Goal: Task Accomplishment & Management: Use online tool/utility

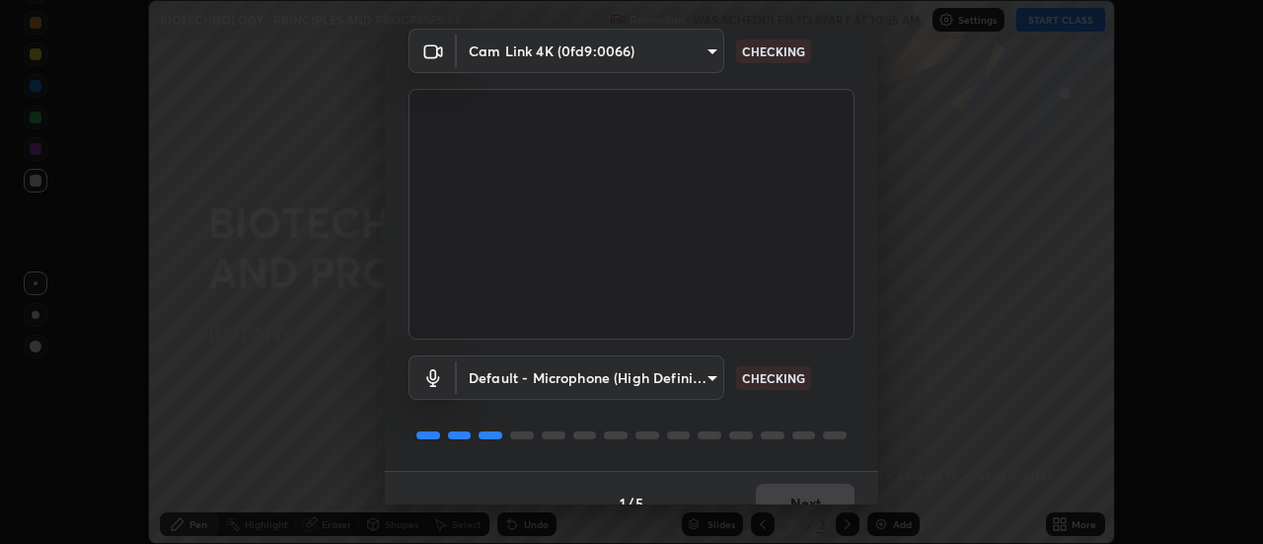
scroll to position [104, 0]
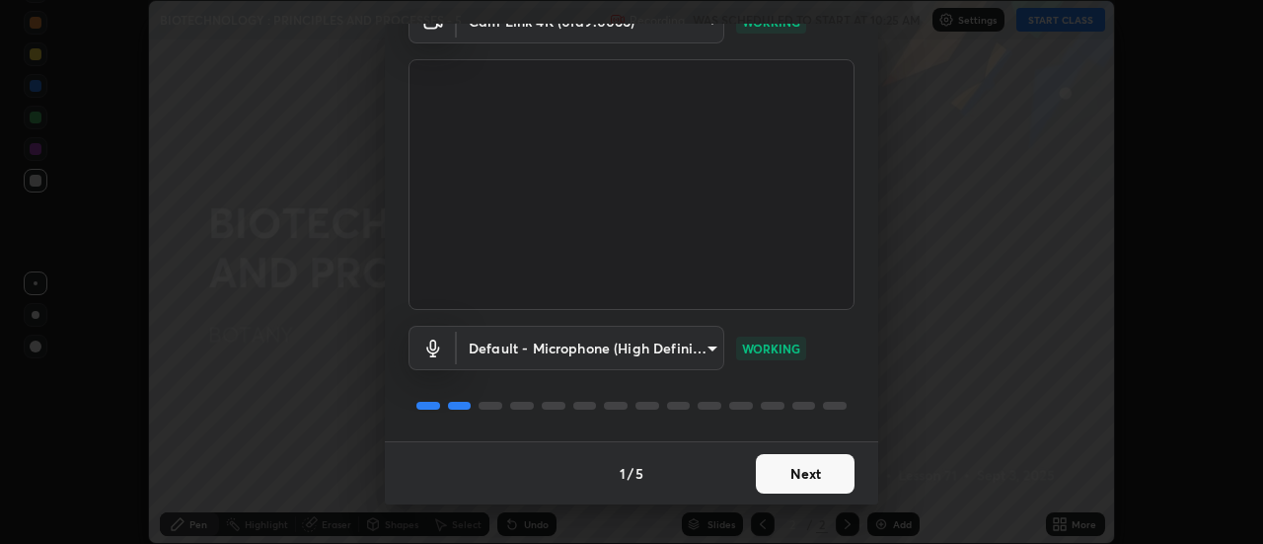
click at [816, 468] on button "Next" at bounding box center [805, 473] width 99 height 39
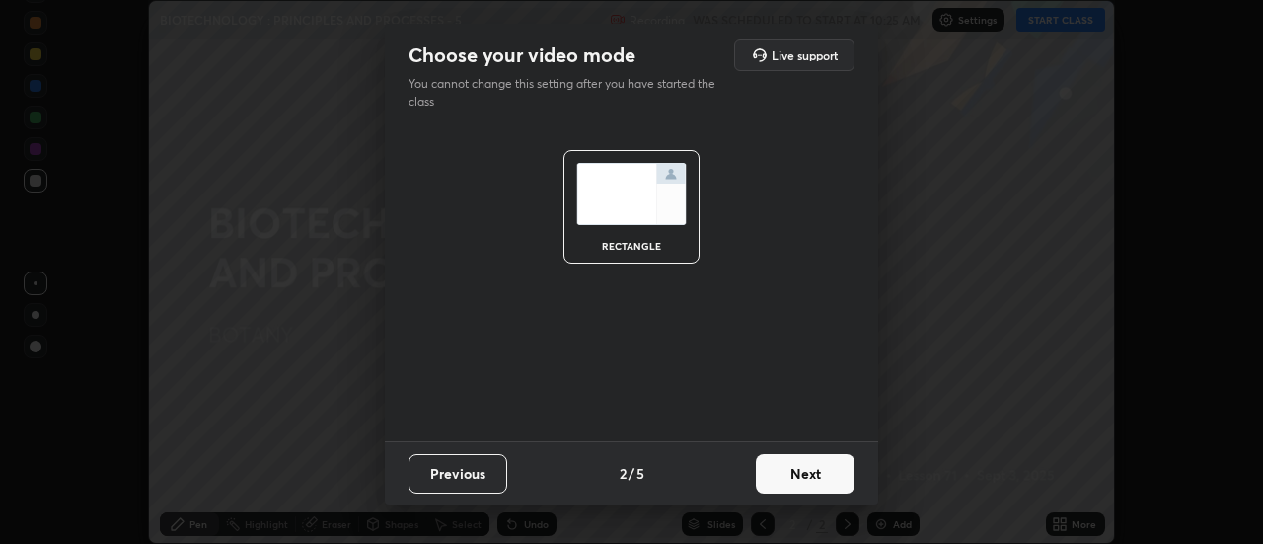
scroll to position [0, 0]
click at [811, 474] on button "Next" at bounding box center [805, 473] width 99 height 39
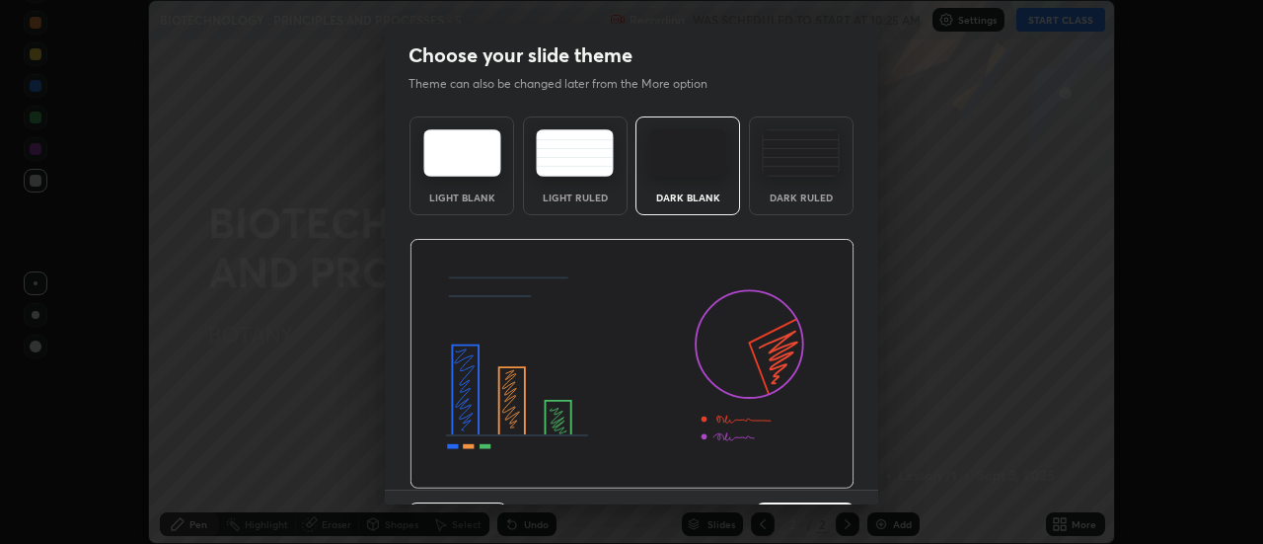
scroll to position [48, 0]
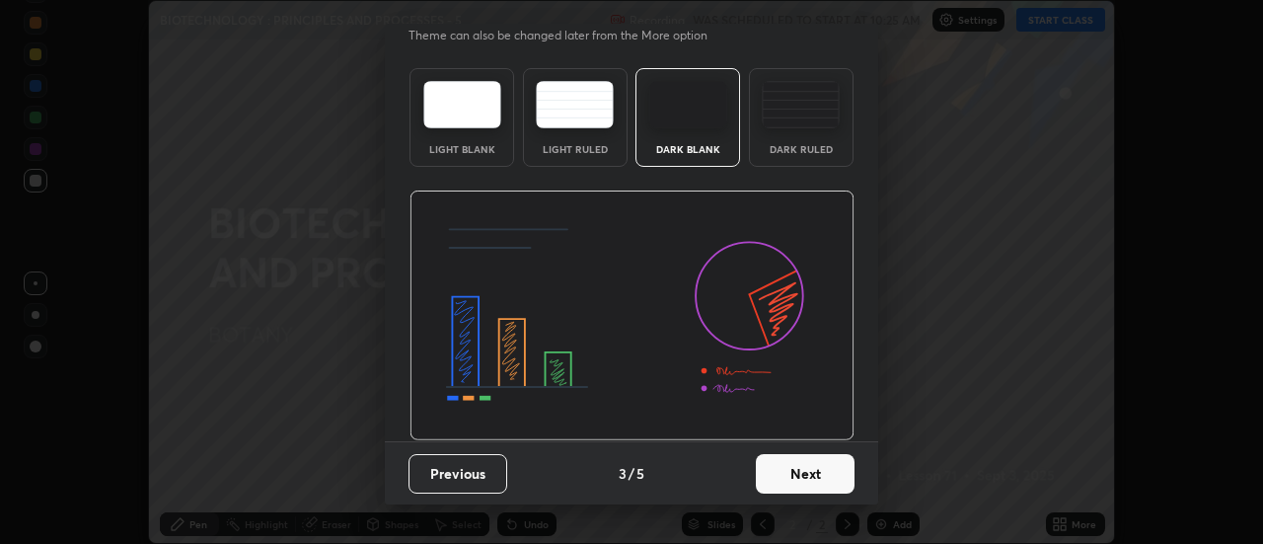
click at [824, 468] on button "Next" at bounding box center [805, 473] width 99 height 39
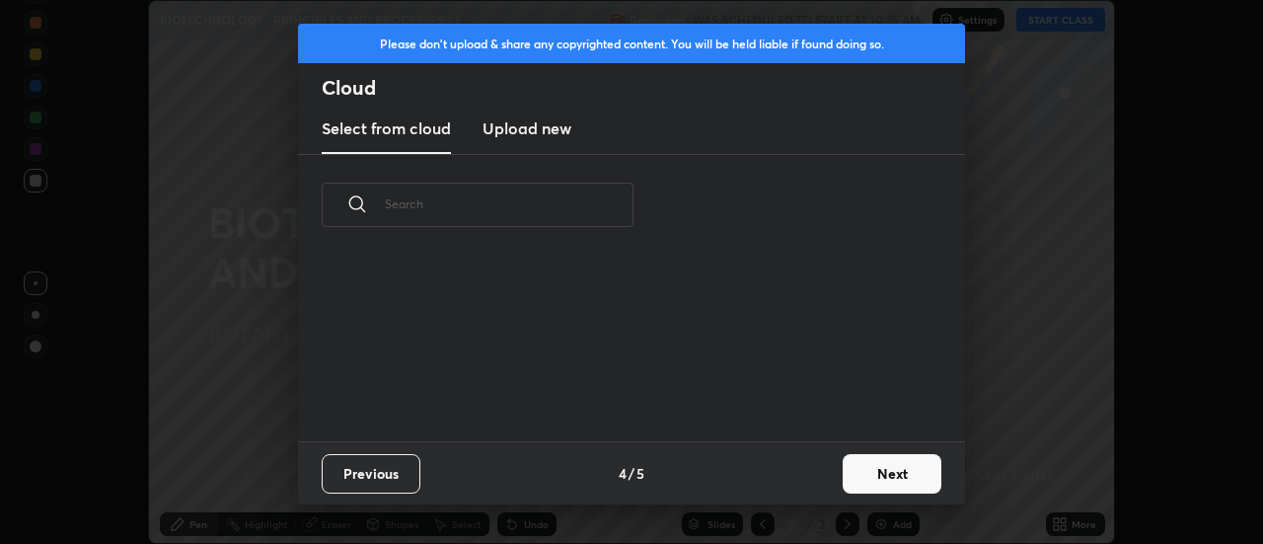
click at [877, 475] on button "Next" at bounding box center [892, 473] width 99 height 39
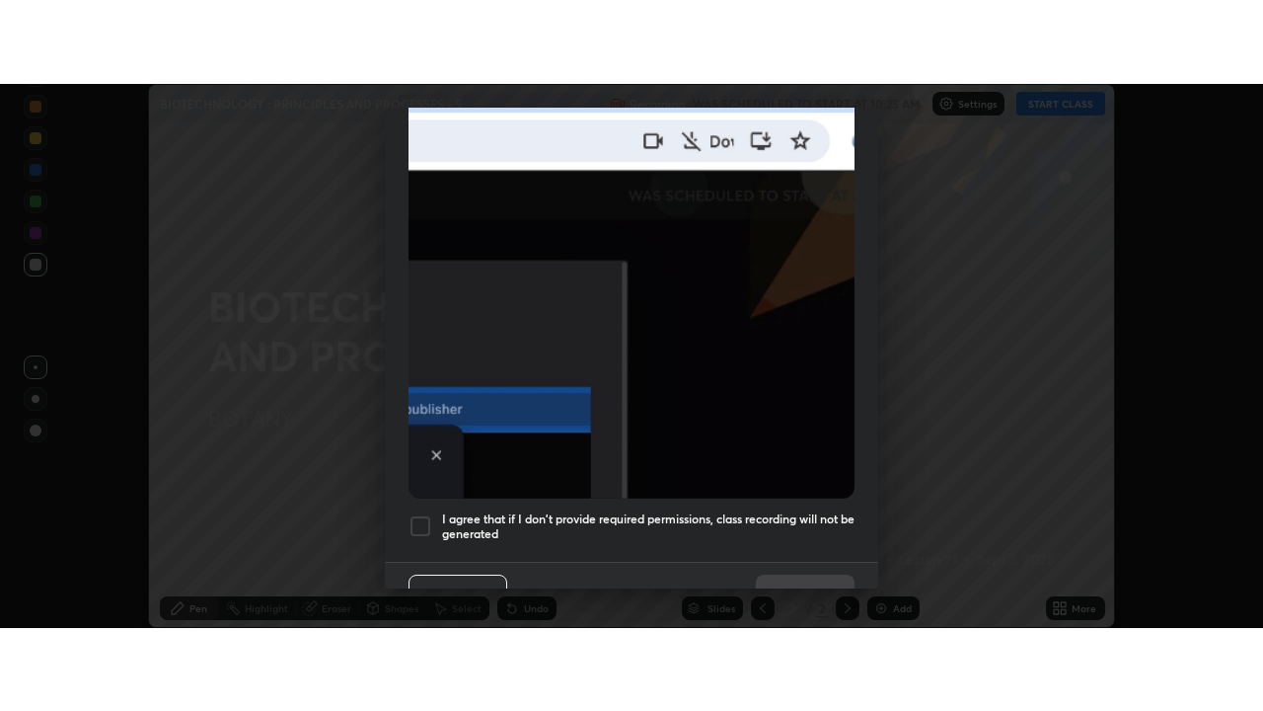
scroll to position [506, 0]
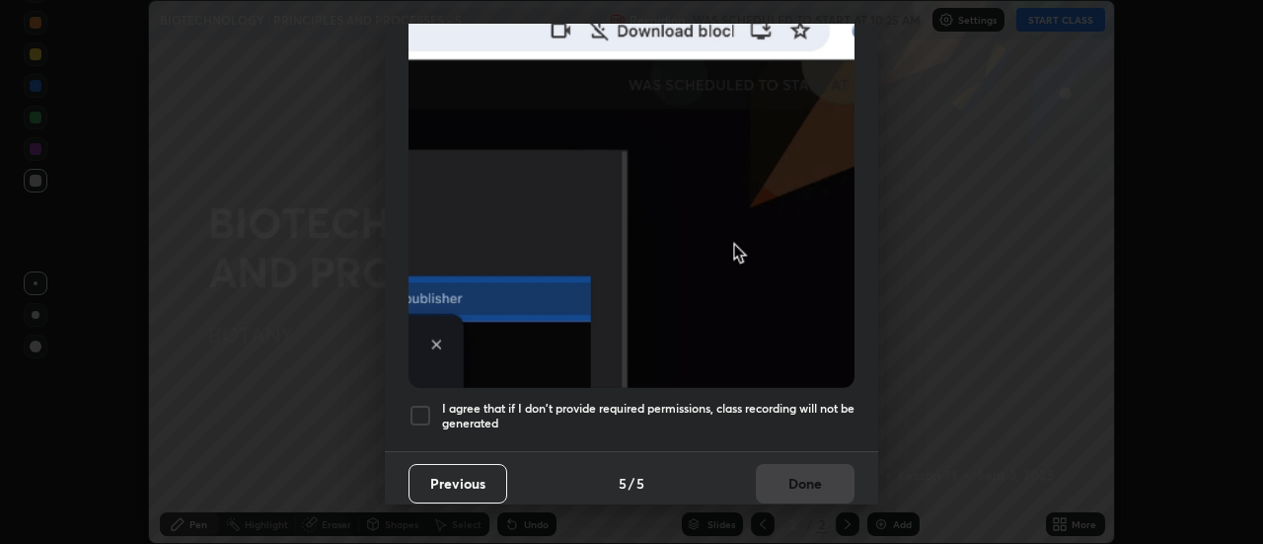
click at [424, 412] on div at bounding box center [421, 416] width 24 height 24
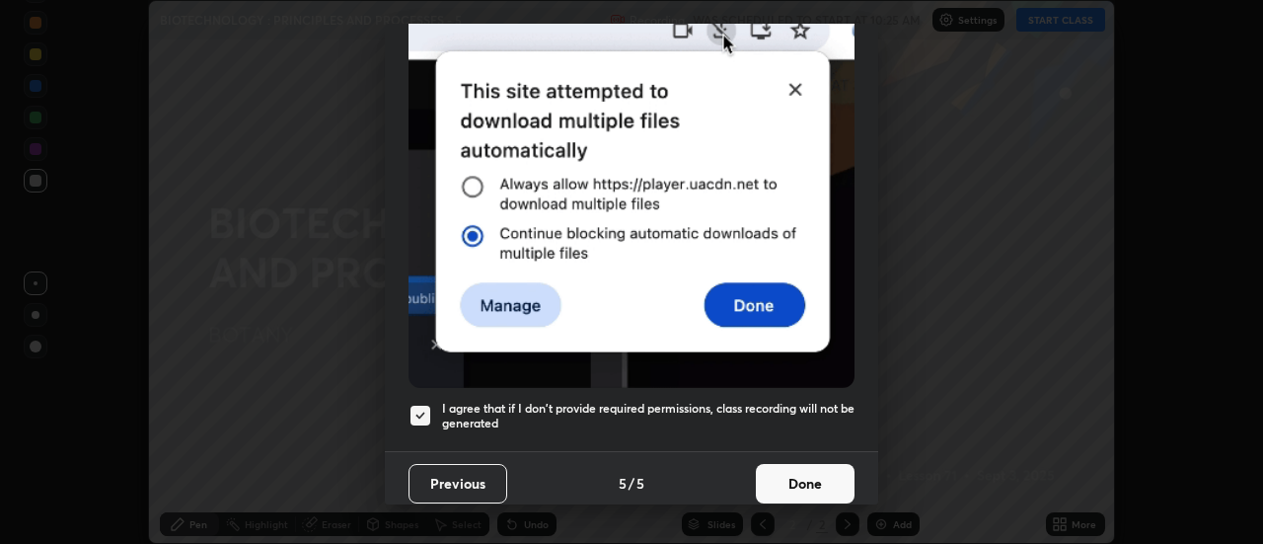
click at [767, 479] on button "Done" at bounding box center [805, 483] width 99 height 39
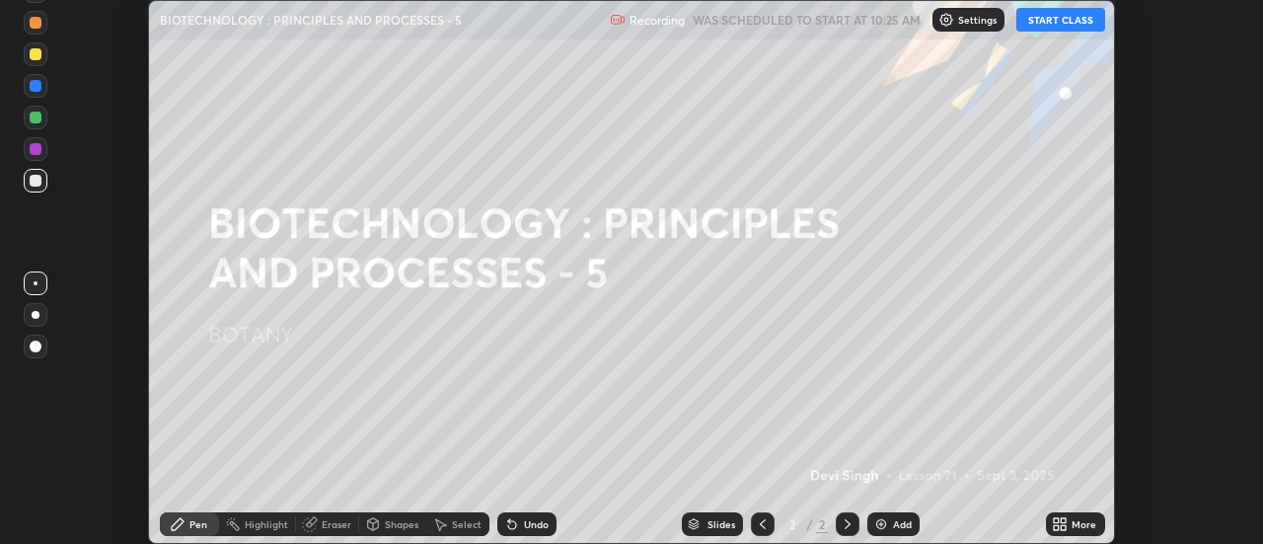
click at [1047, 24] on button "START CLASS" at bounding box center [1061, 20] width 89 height 24
click at [1068, 524] on icon at bounding box center [1060, 524] width 16 height 16
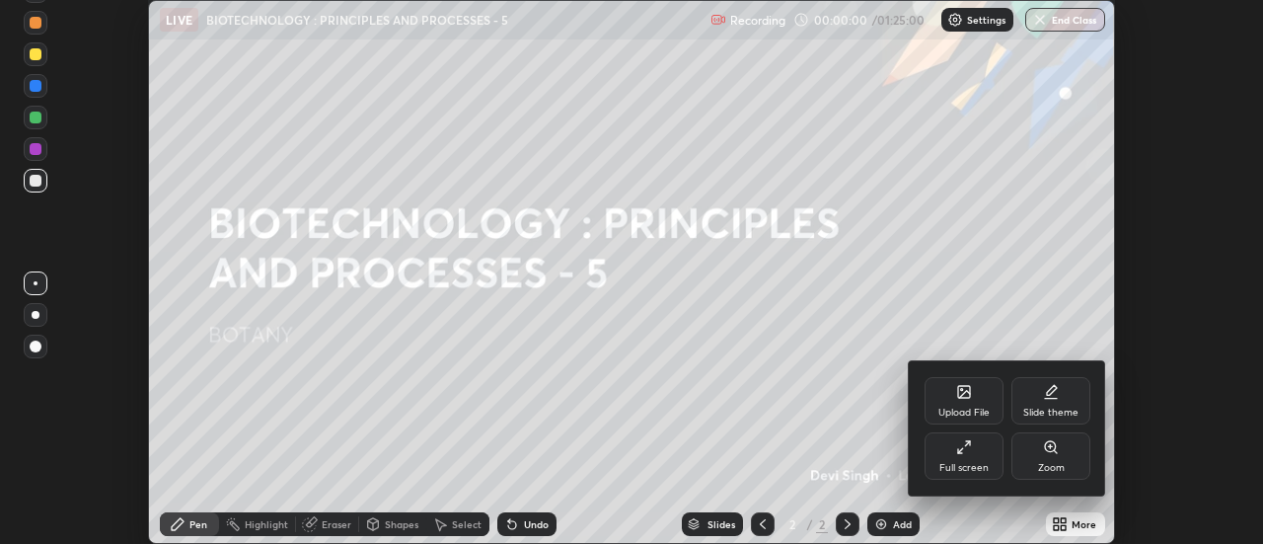
click at [962, 447] on icon at bounding box center [964, 447] width 16 height 16
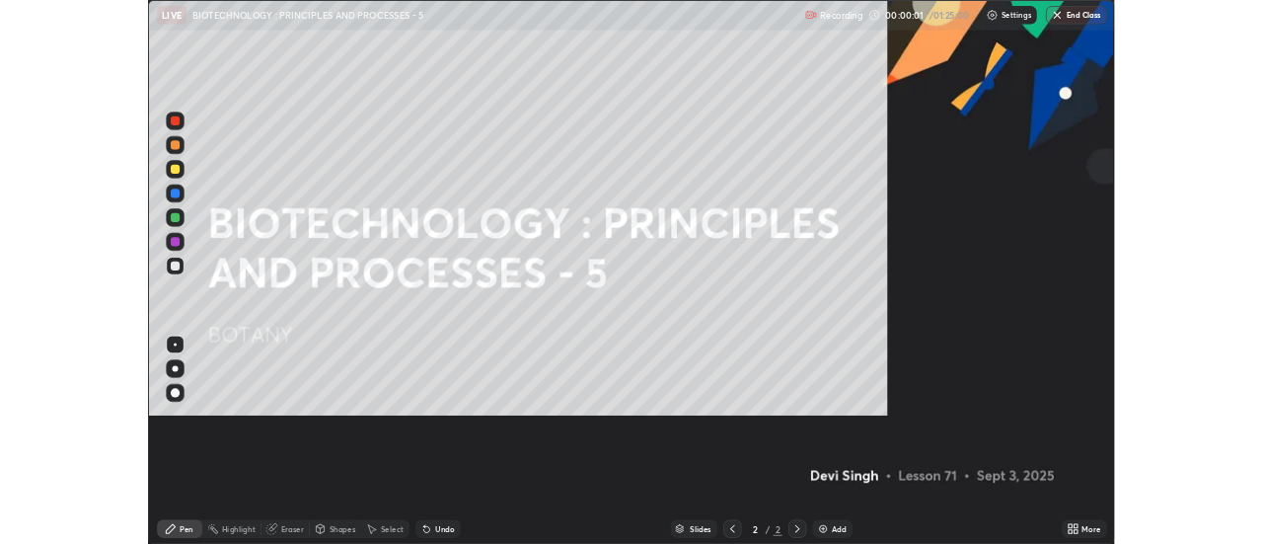
scroll to position [711, 1263]
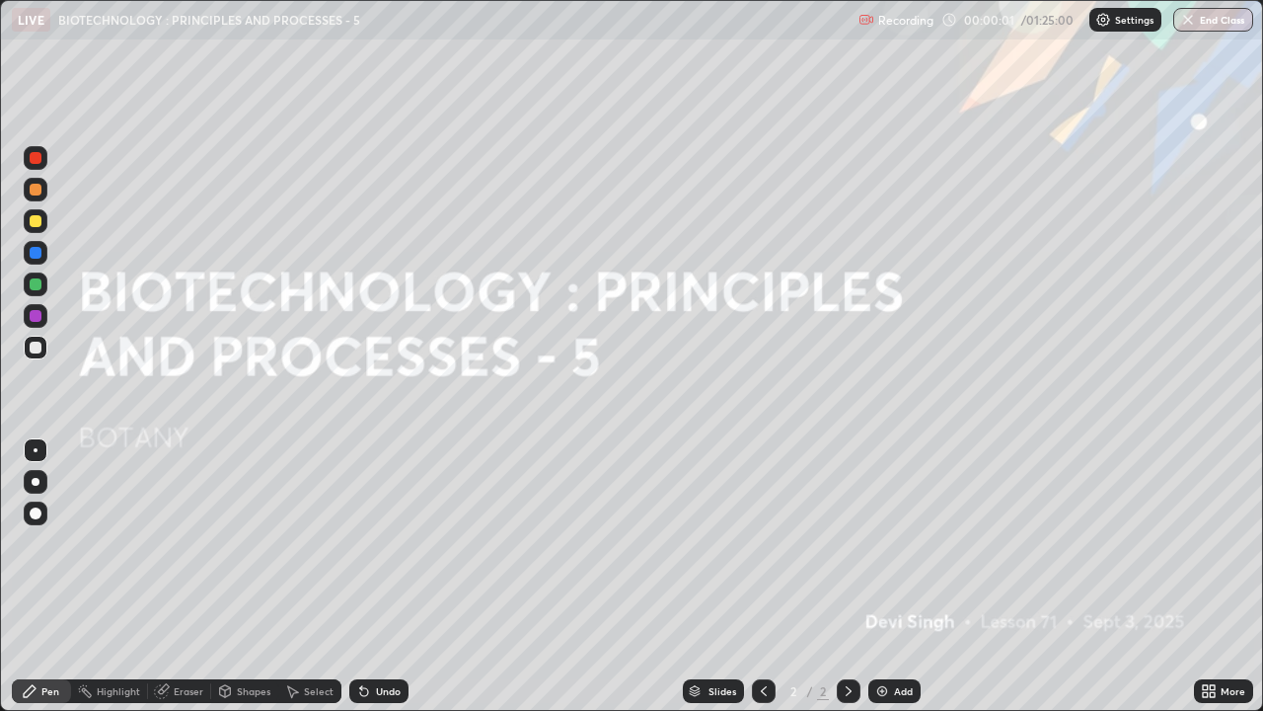
click at [899, 543] on div "Add" at bounding box center [903, 691] width 19 height 10
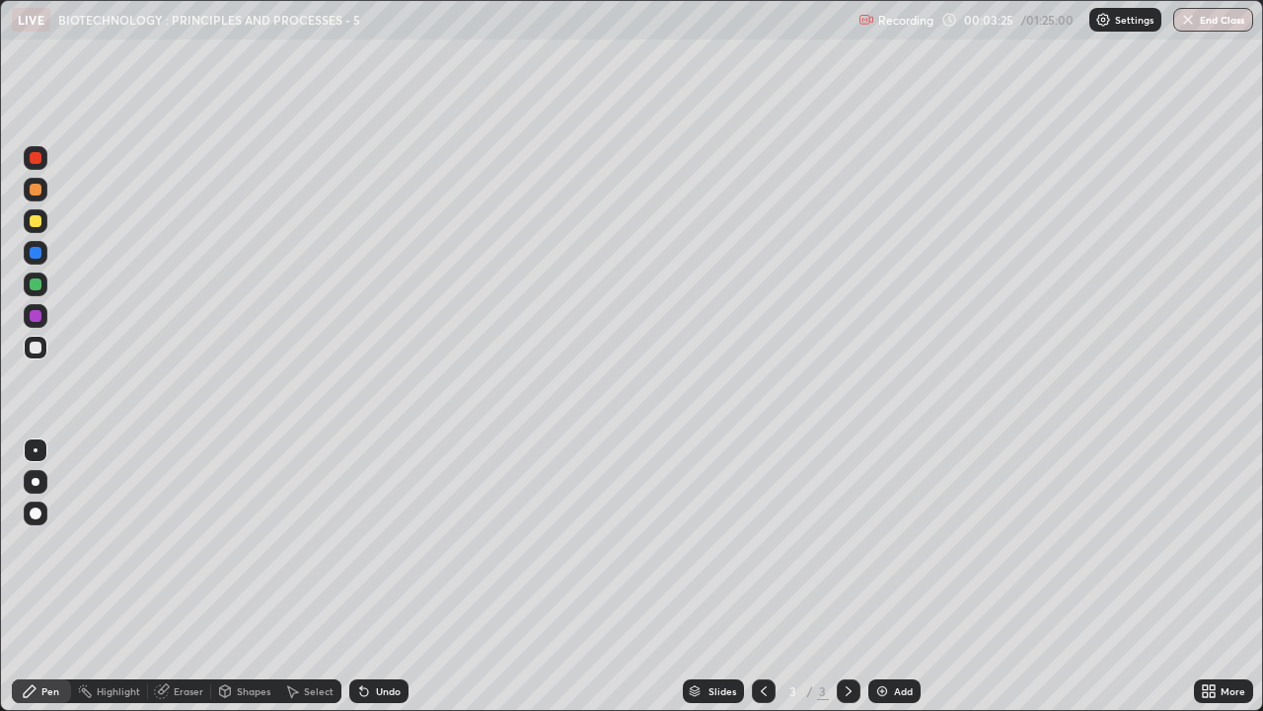
click at [903, 543] on div "Add" at bounding box center [903, 691] width 19 height 10
click at [36, 222] on div at bounding box center [36, 221] width 12 height 12
click at [36, 346] on div at bounding box center [36, 348] width 12 height 12
click at [882, 543] on img at bounding box center [883, 691] width 16 height 16
click at [30, 254] on div at bounding box center [36, 253] width 12 height 12
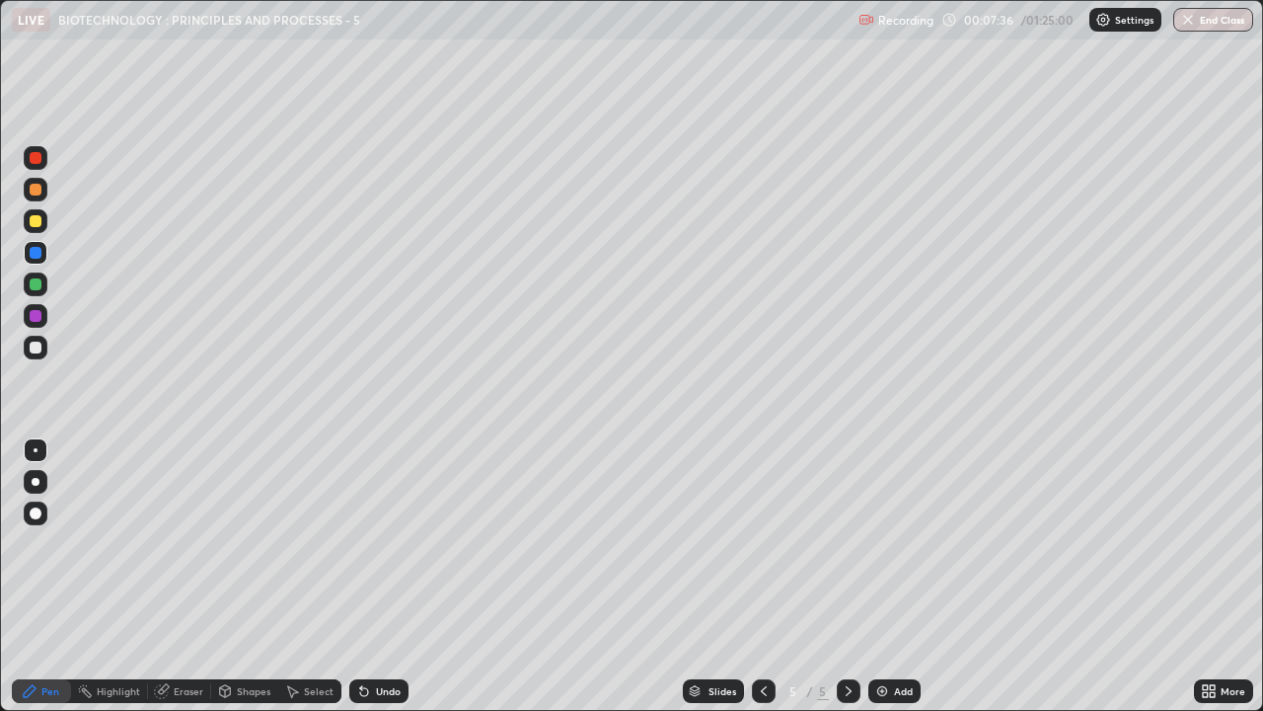
click at [31, 317] on div at bounding box center [36, 316] width 12 height 12
click at [240, 543] on div "Shapes" at bounding box center [254, 691] width 34 height 10
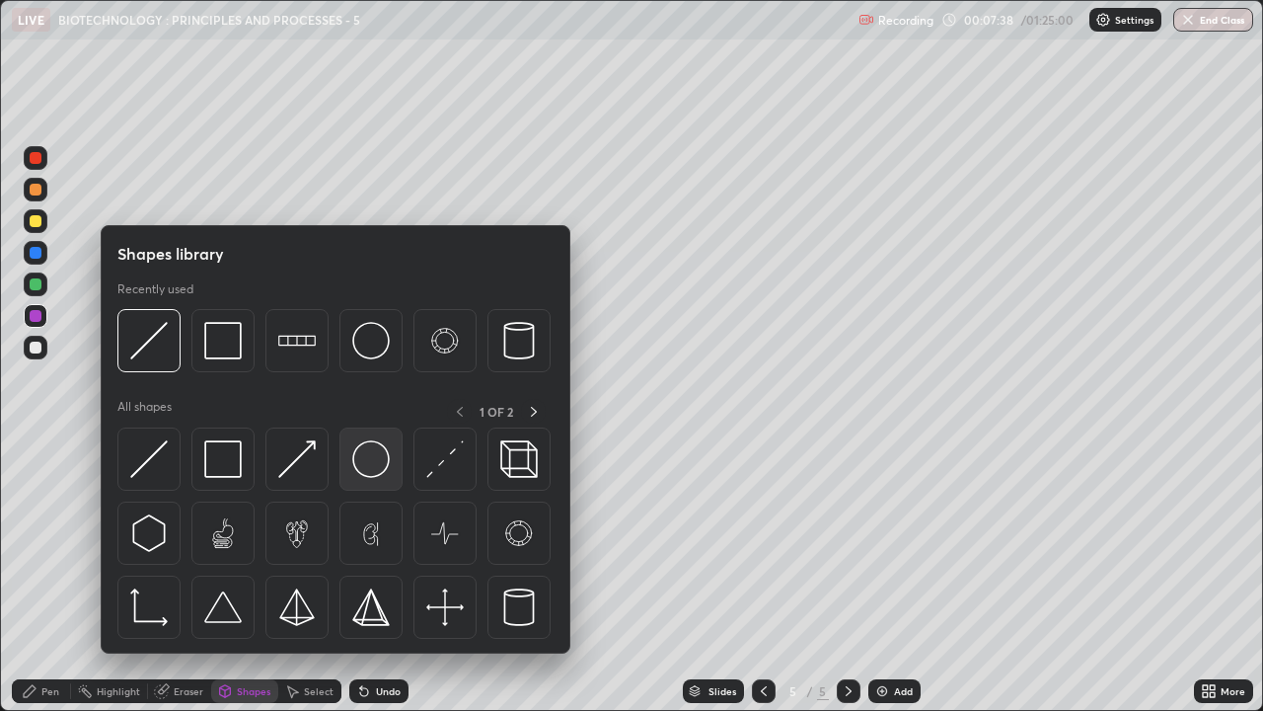
click at [367, 458] on img at bounding box center [371, 459] width 38 height 38
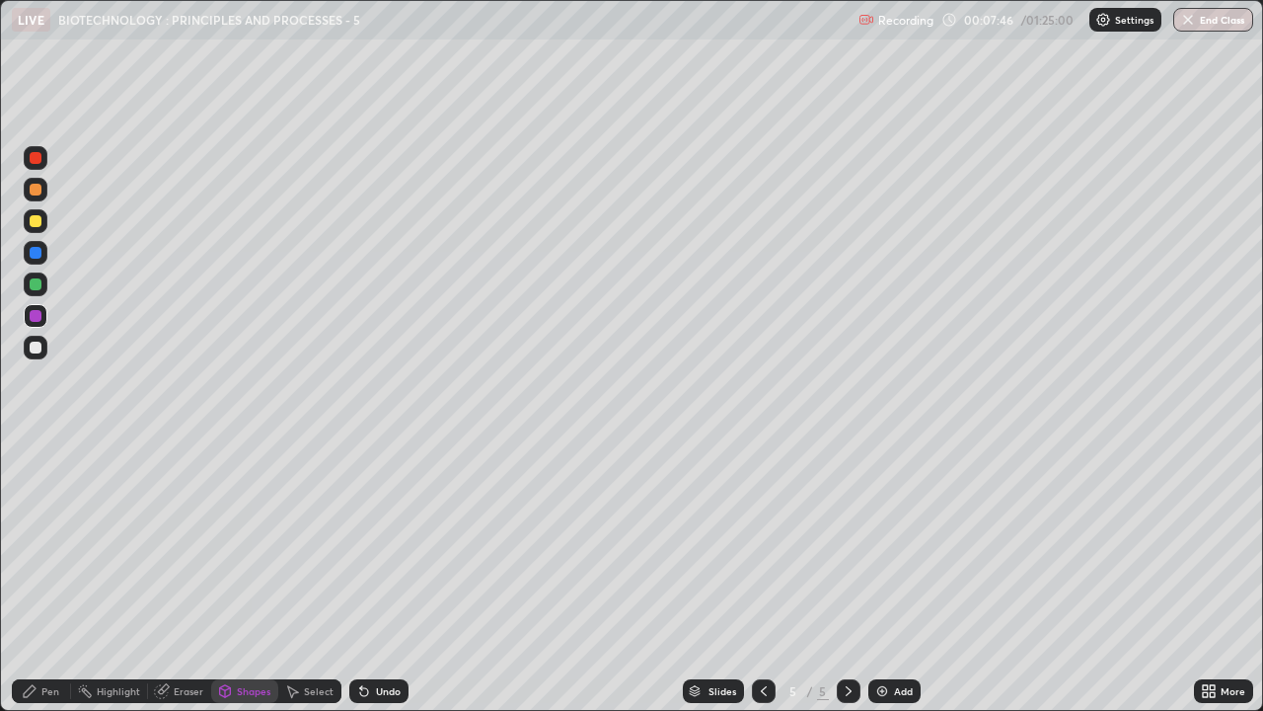
click at [40, 543] on div "Pen" at bounding box center [41, 691] width 59 height 24
click at [37, 223] on div at bounding box center [36, 221] width 12 height 12
click at [307, 543] on div "Select" at bounding box center [319, 691] width 30 height 10
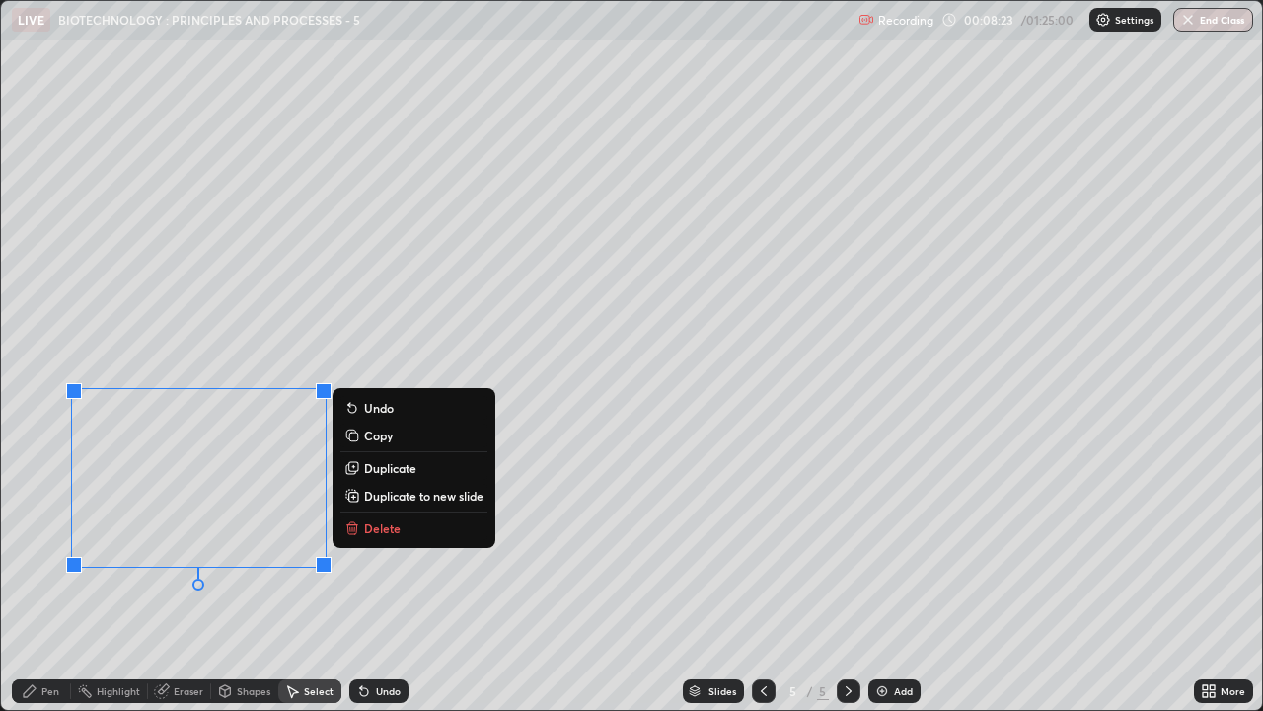
click at [371, 470] on p "Duplicate" at bounding box center [390, 468] width 52 height 16
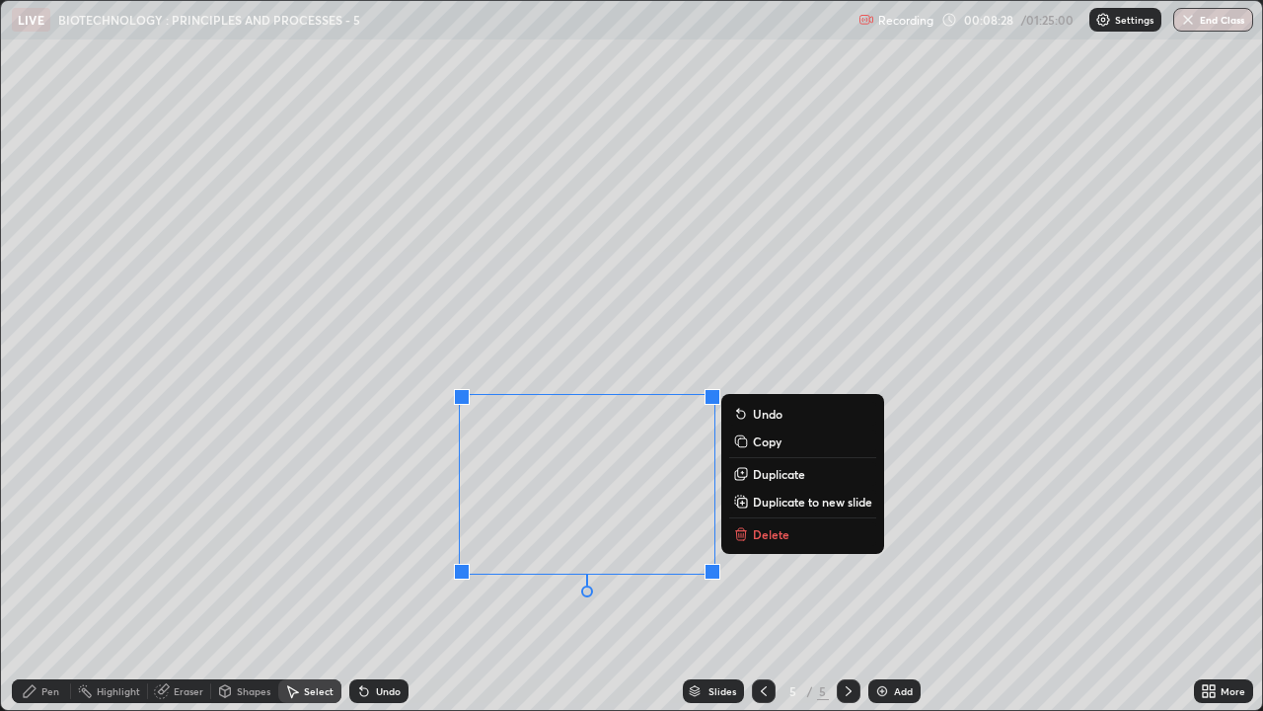
click at [773, 473] on p "Duplicate" at bounding box center [779, 474] width 52 height 16
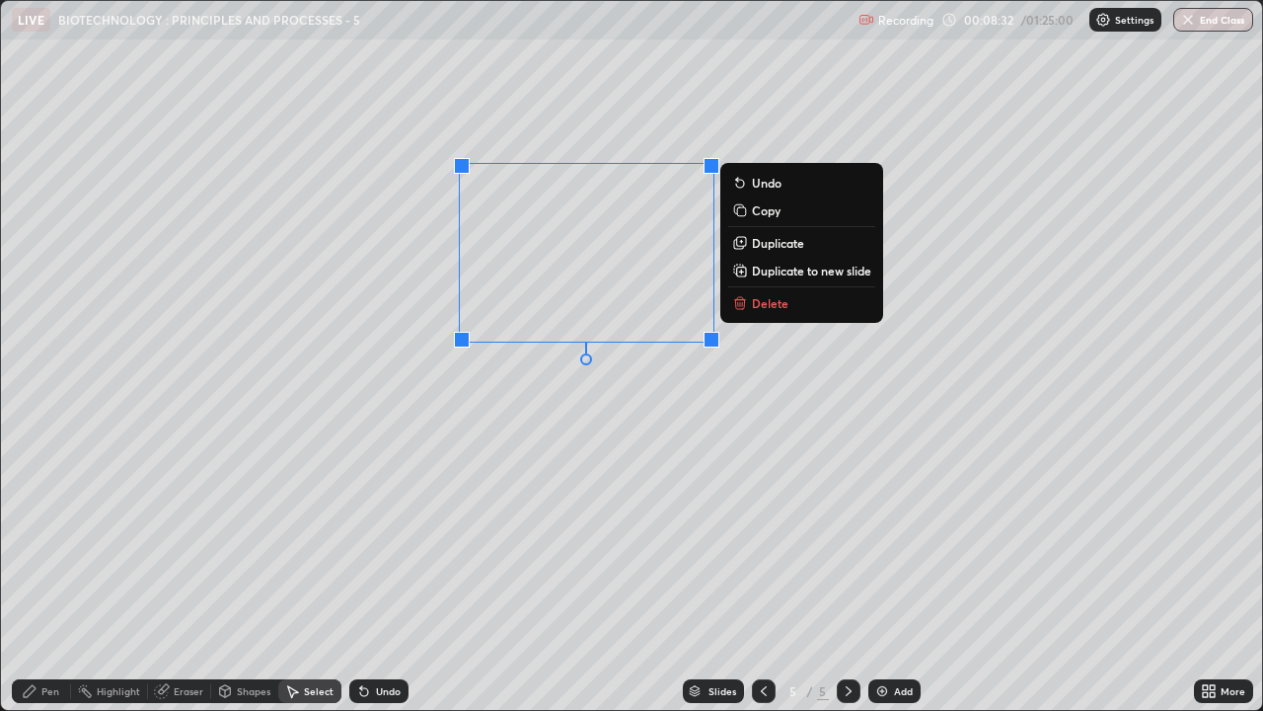
click at [819, 525] on div "0 ° Undo Copy Duplicate Duplicate to new slide Delete" at bounding box center [632, 355] width 1262 height 709
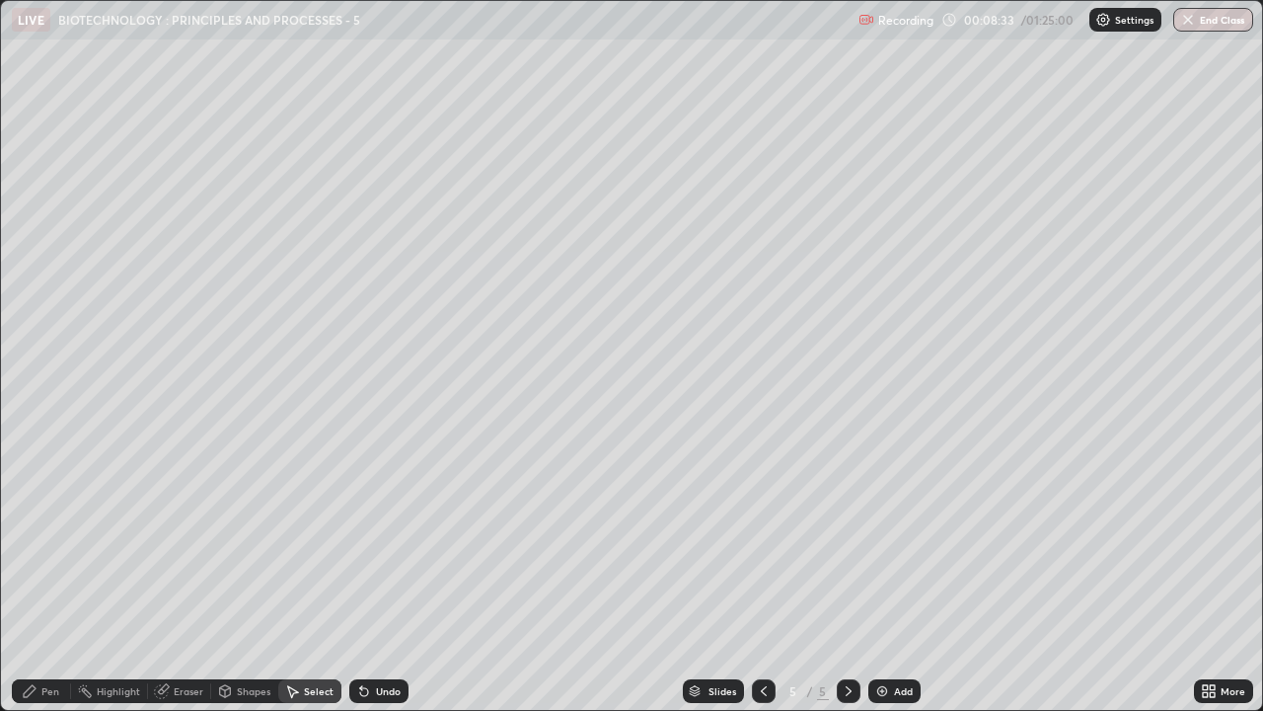
click at [179, 543] on div "Eraser" at bounding box center [189, 691] width 30 height 10
click at [52, 543] on div "Pen" at bounding box center [50, 691] width 18 height 10
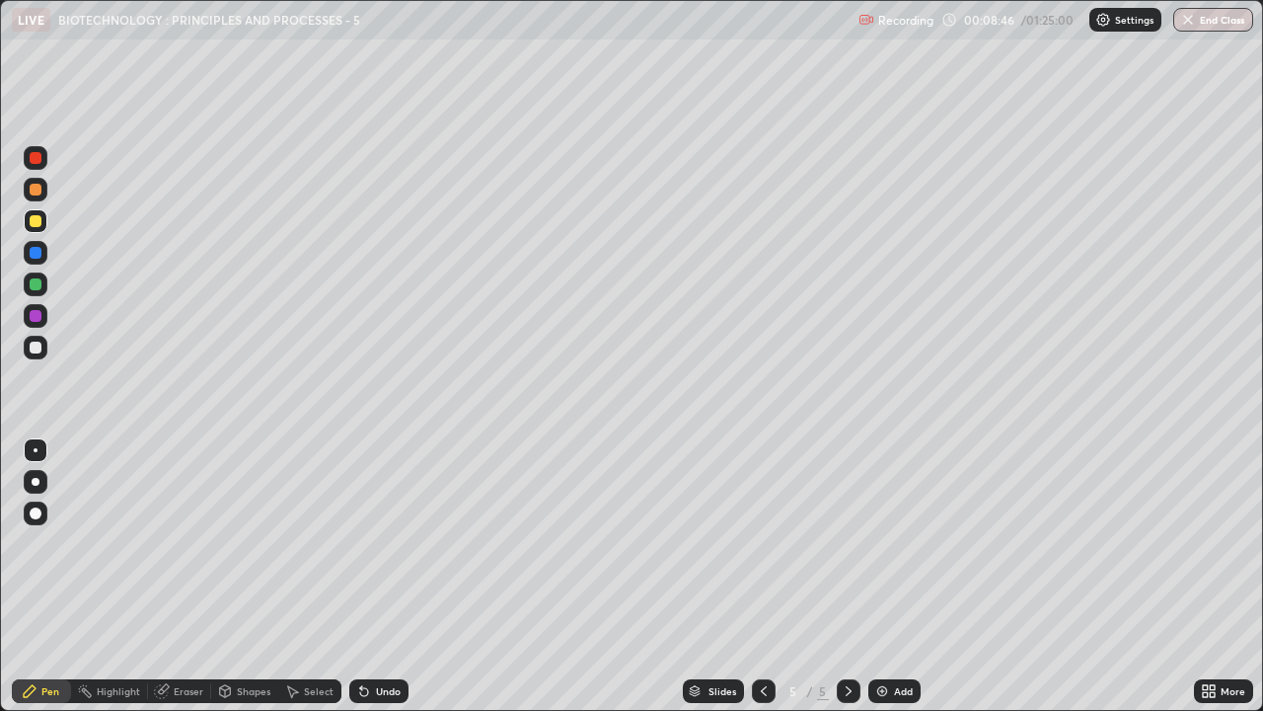
click at [36, 279] on div at bounding box center [36, 284] width 12 height 12
click at [33, 254] on div at bounding box center [36, 253] width 12 height 12
click at [241, 543] on div "Shapes" at bounding box center [254, 691] width 34 height 10
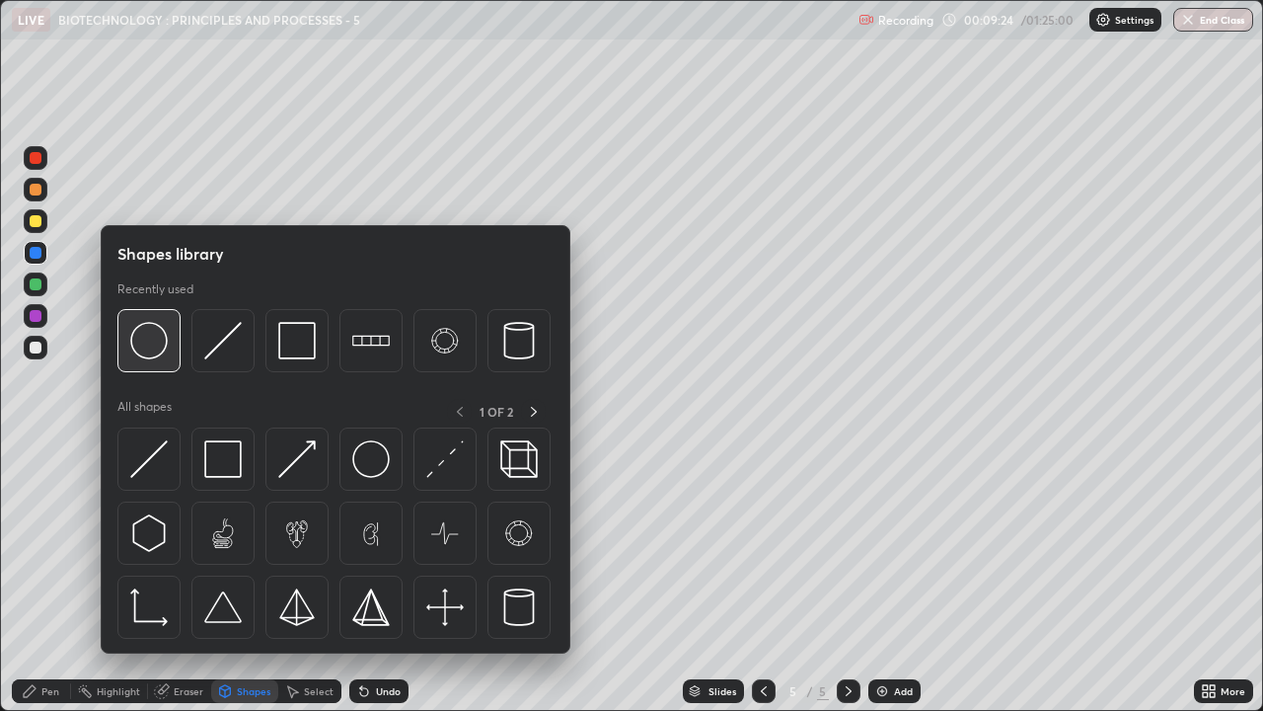
click at [155, 348] on img at bounding box center [149, 341] width 38 height 38
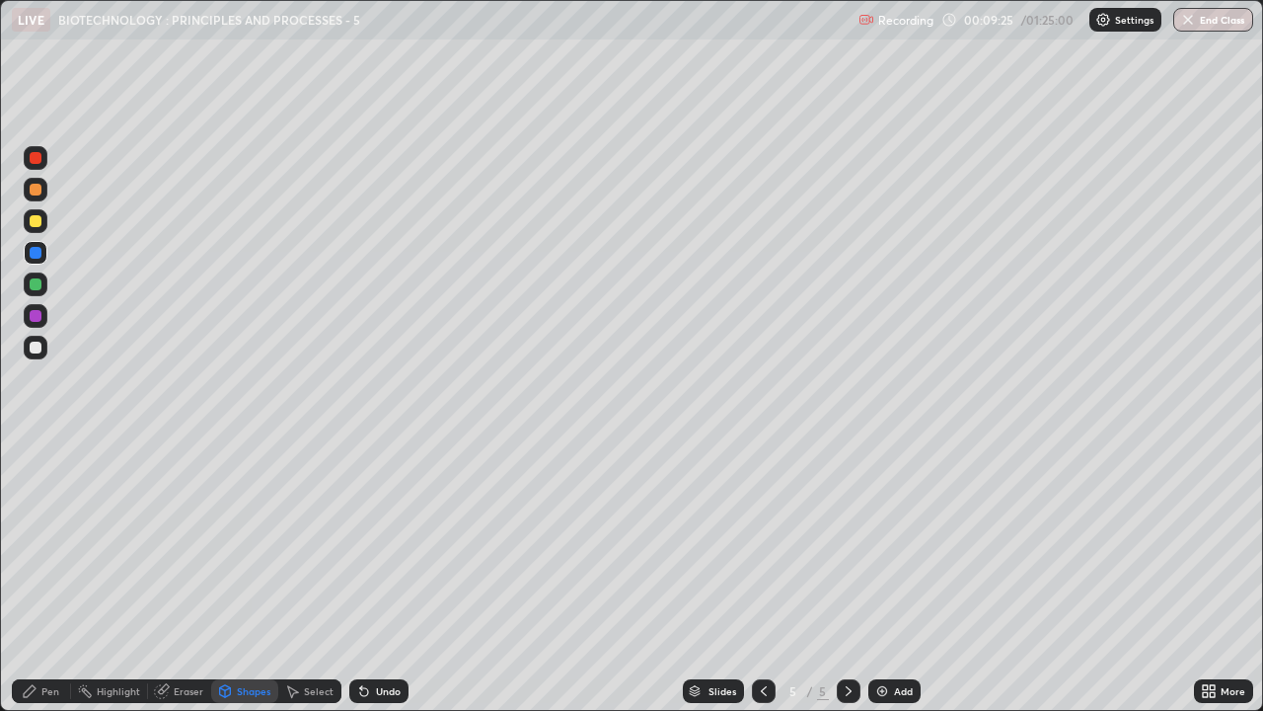
click at [36, 217] on div at bounding box center [36, 221] width 12 height 12
click at [37, 345] on div at bounding box center [36, 348] width 12 height 12
click at [50, 543] on div "Pen" at bounding box center [50, 691] width 18 height 10
click at [35, 320] on div at bounding box center [36, 316] width 12 height 12
click at [34, 284] on div at bounding box center [36, 284] width 12 height 12
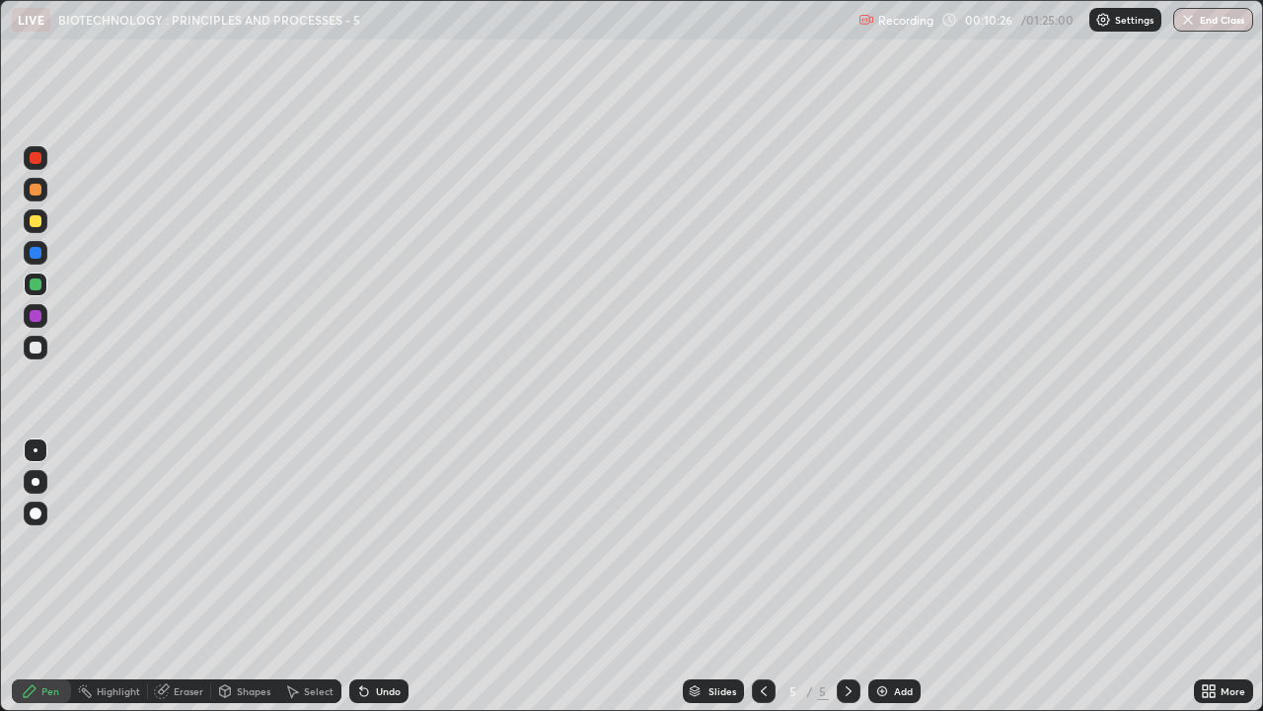
click at [181, 543] on div "Eraser" at bounding box center [189, 691] width 30 height 10
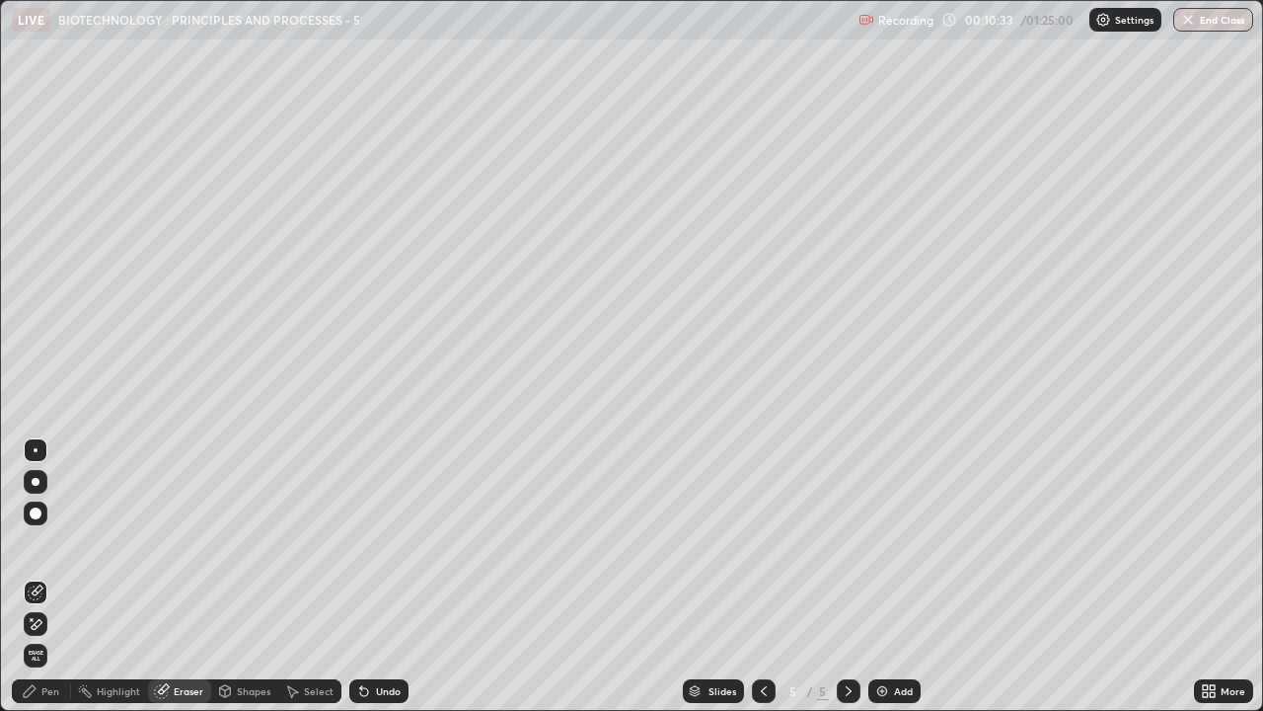
click at [63, 543] on div "Pen" at bounding box center [41, 691] width 59 height 24
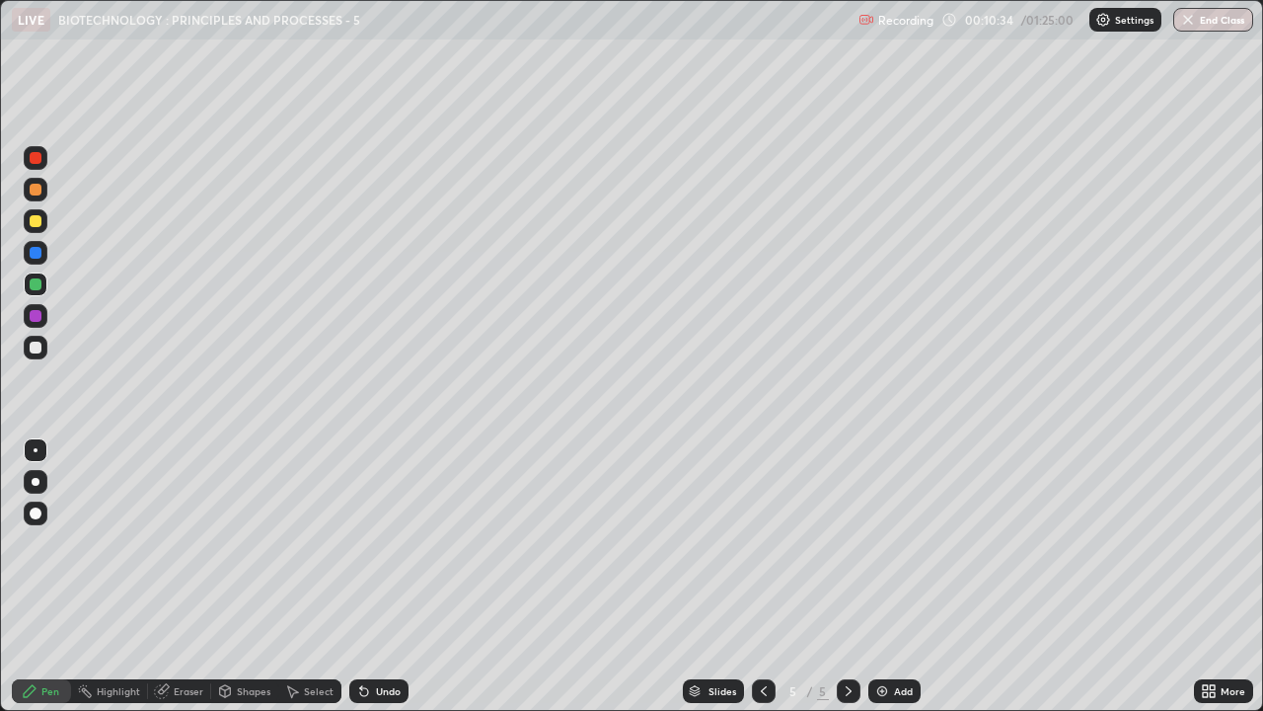
click at [36, 251] on div at bounding box center [36, 253] width 12 height 12
click at [44, 343] on div at bounding box center [36, 348] width 24 height 24
click at [254, 543] on div "Shapes" at bounding box center [254, 691] width 34 height 10
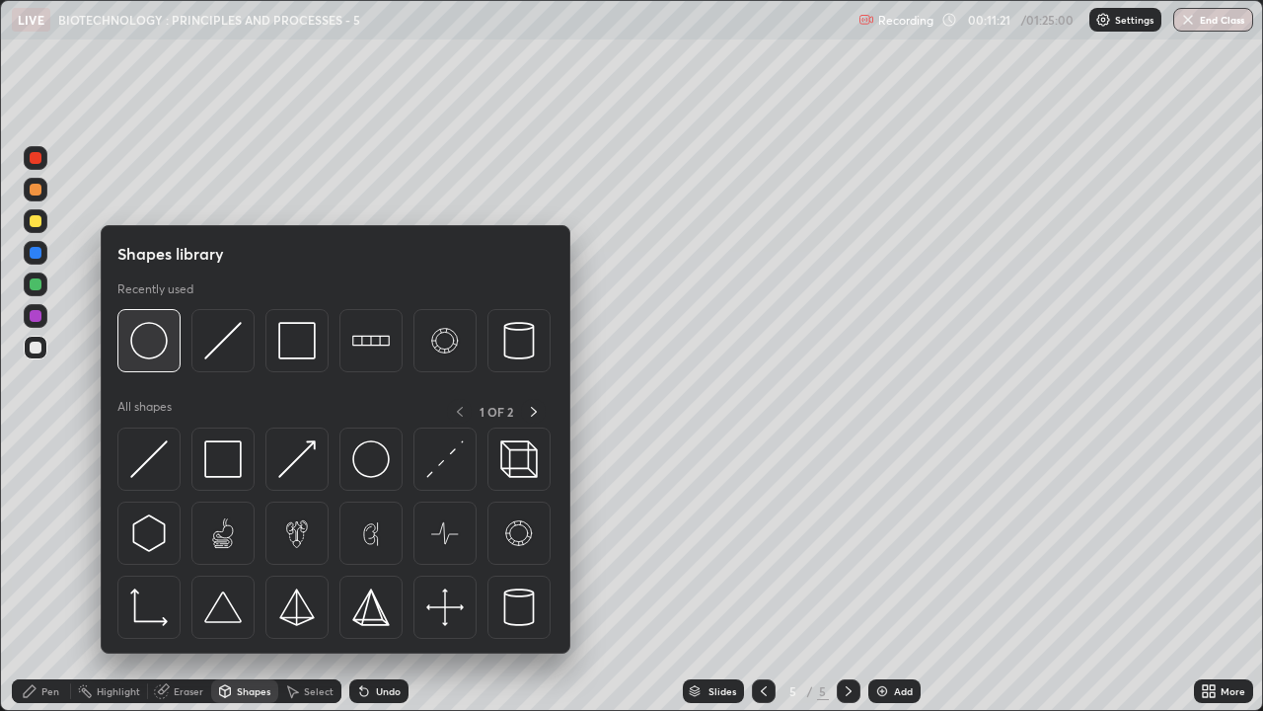
click at [148, 349] on img at bounding box center [149, 341] width 38 height 38
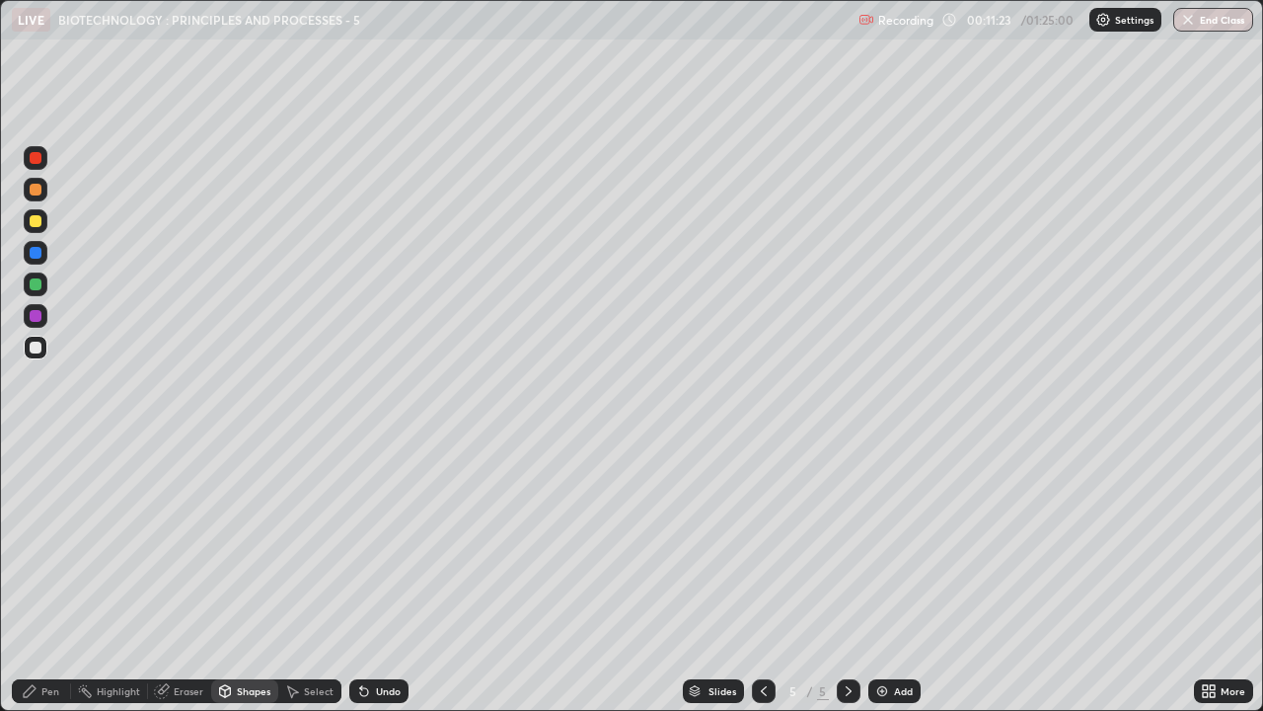
click at [309, 543] on div "Select" at bounding box center [319, 691] width 30 height 10
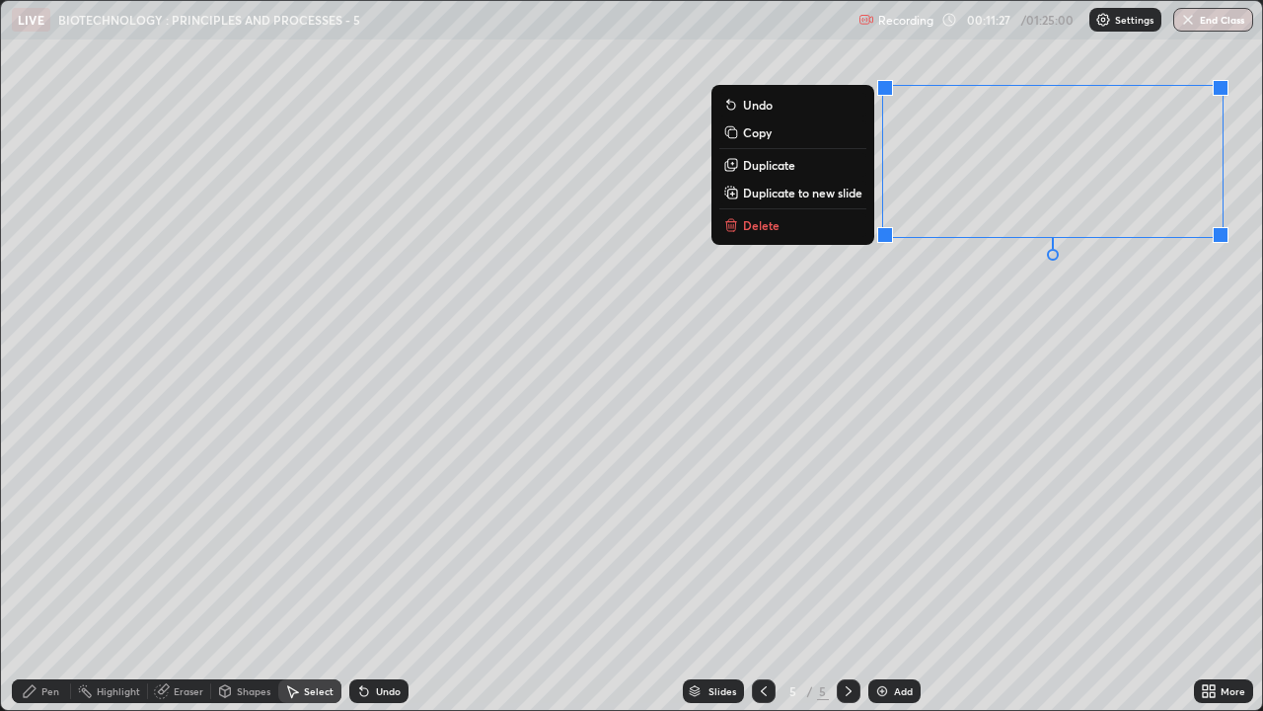
click at [775, 166] on p "Duplicate" at bounding box center [769, 165] width 52 height 16
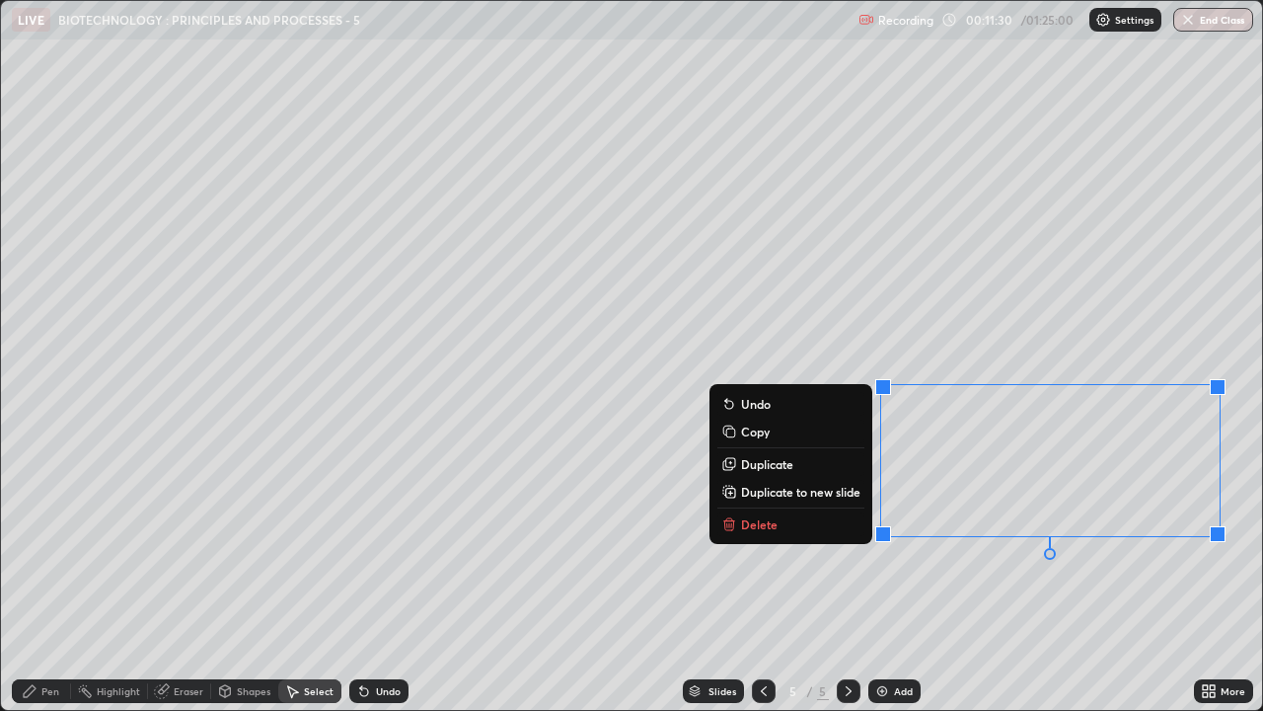
click at [825, 543] on div "0 ° Undo Copy Duplicate Duplicate to new slide Delete" at bounding box center [632, 355] width 1262 height 709
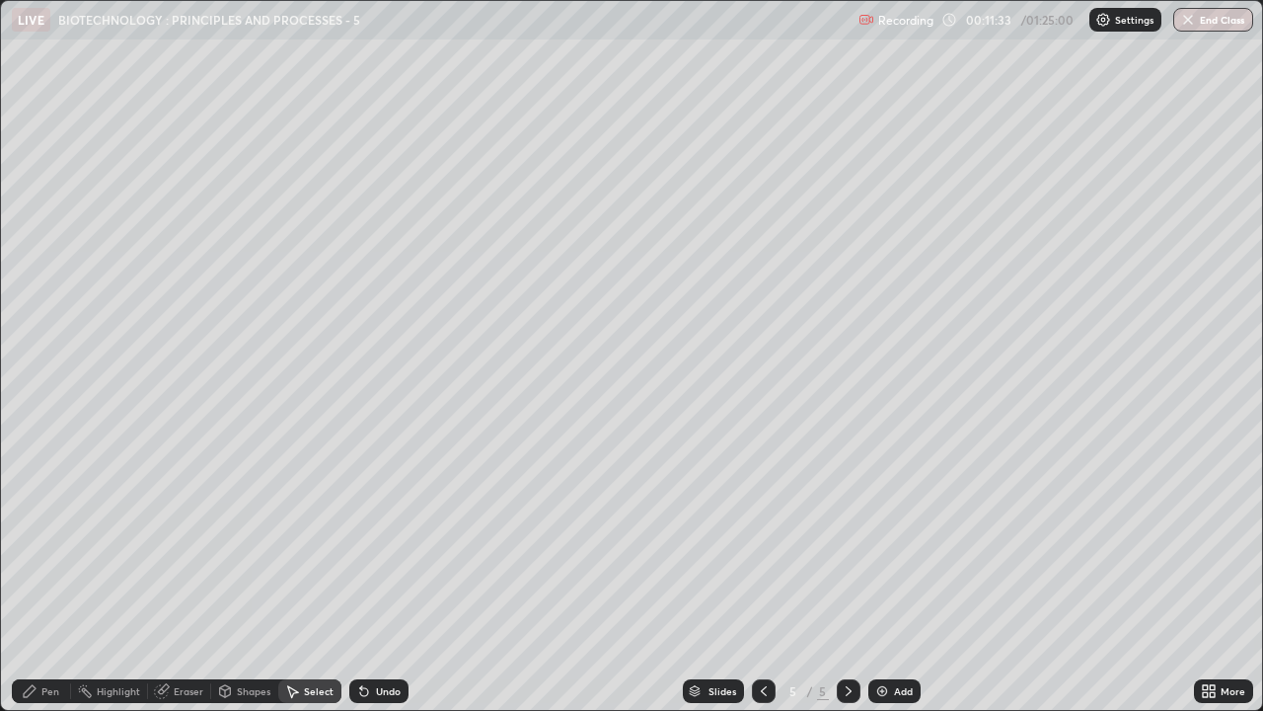
click at [213, 543] on div "0 ° Undo Copy Duplicate Duplicate to new slide Delete" at bounding box center [632, 355] width 1262 height 709
click at [48, 543] on div "Pen" at bounding box center [50, 691] width 18 height 10
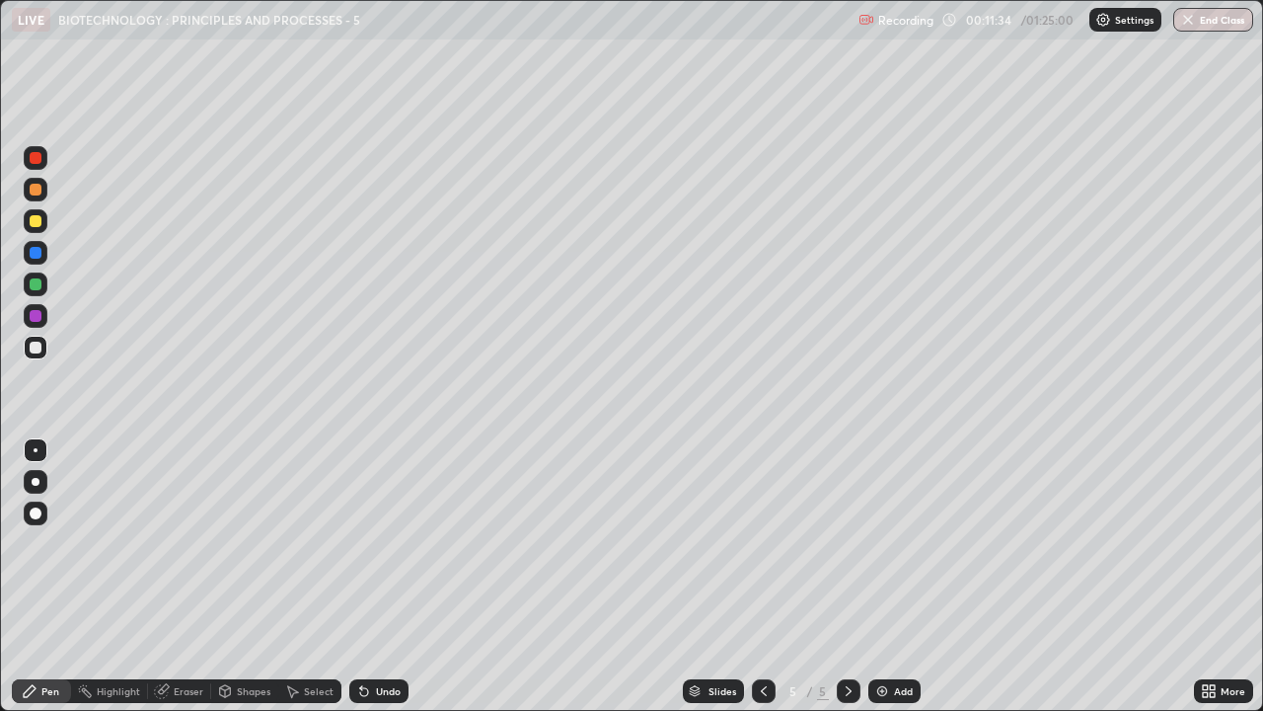
click at [33, 347] on div at bounding box center [36, 348] width 12 height 12
click at [33, 169] on div at bounding box center [36, 158] width 24 height 24
click at [26, 217] on div at bounding box center [36, 221] width 24 height 24
click at [33, 163] on div at bounding box center [36, 158] width 12 height 12
click at [902, 543] on div "Add" at bounding box center [895, 691] width 52 height 24
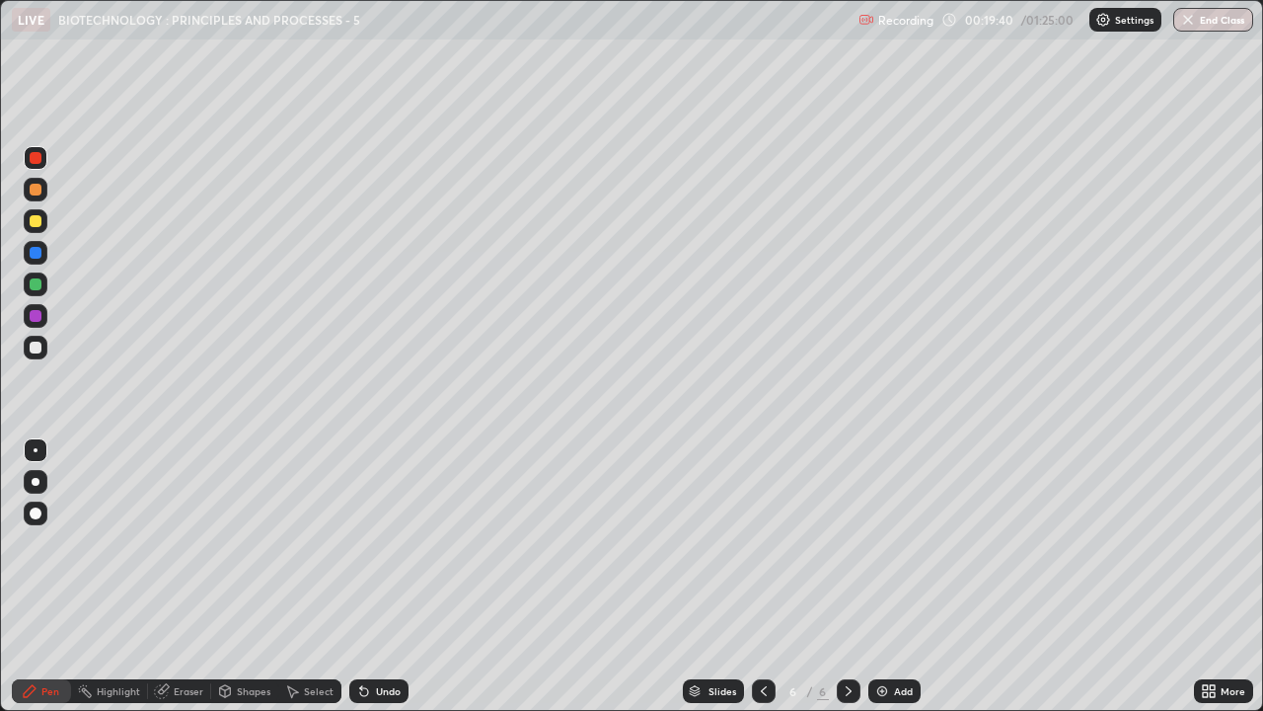
click at [37, 223] on div at bounding box center [36, 221] width 12 height 12
click at [38, 345] on div at bounding box center [36, 348] width 12 height 12
click at [1204, 543] on icon at bounding box center [1205, 687] width 5 height 5
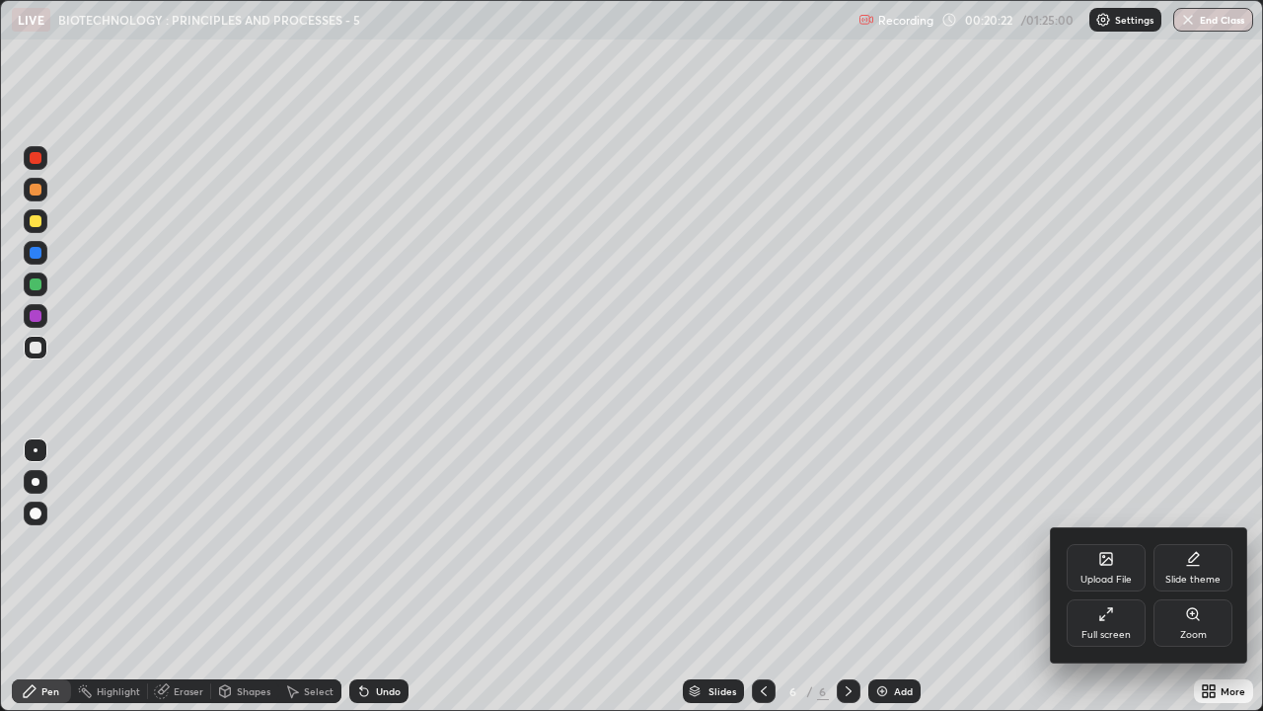
click at [1095, 543] on div "Full screen" at bounding box center [1106, 622] width 79 height 47
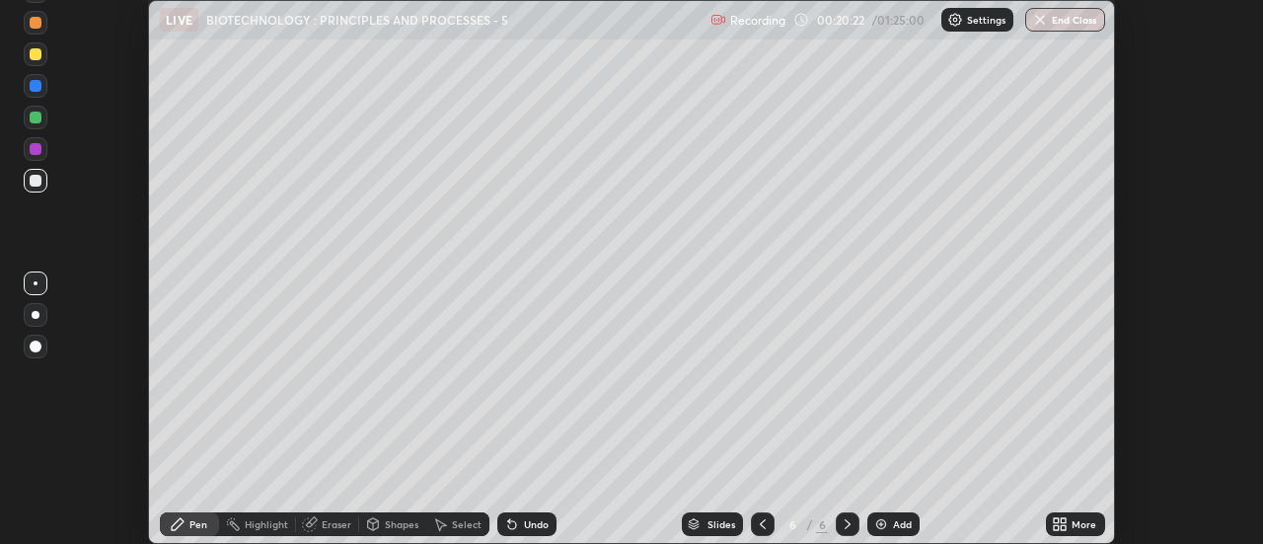
scroll to position [98165, 97446]
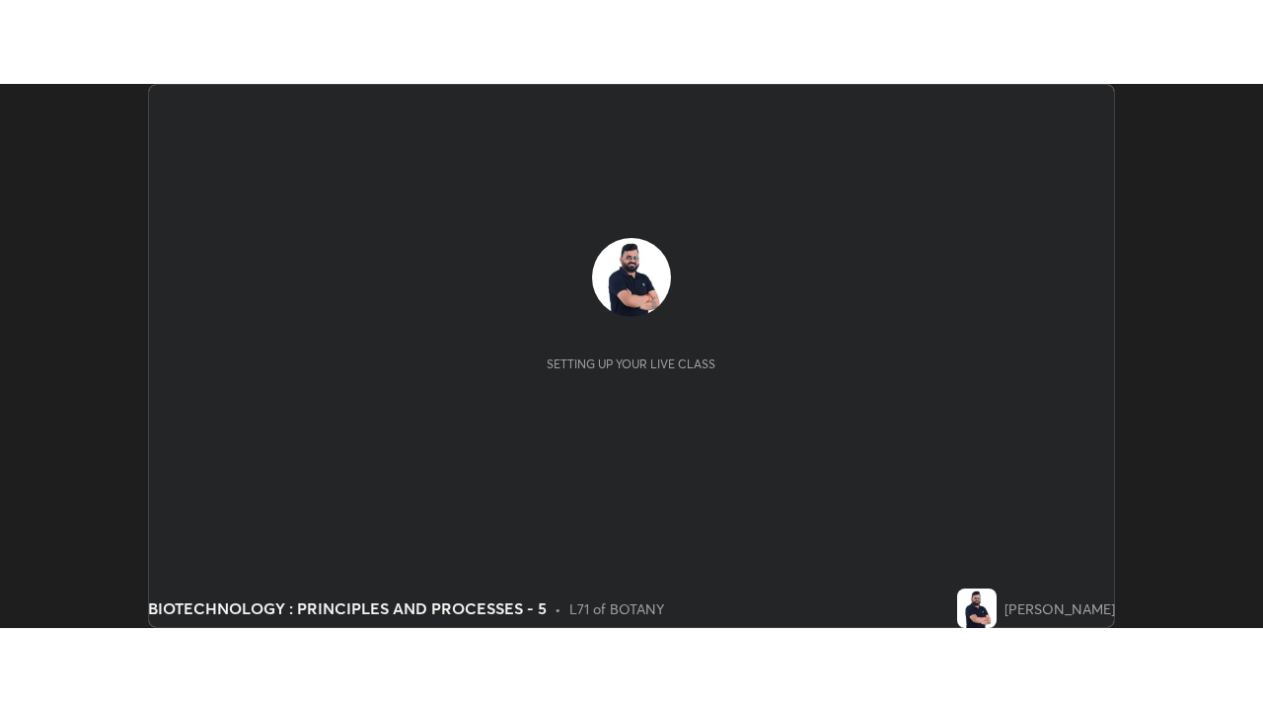
scroll to position [544, 1263]
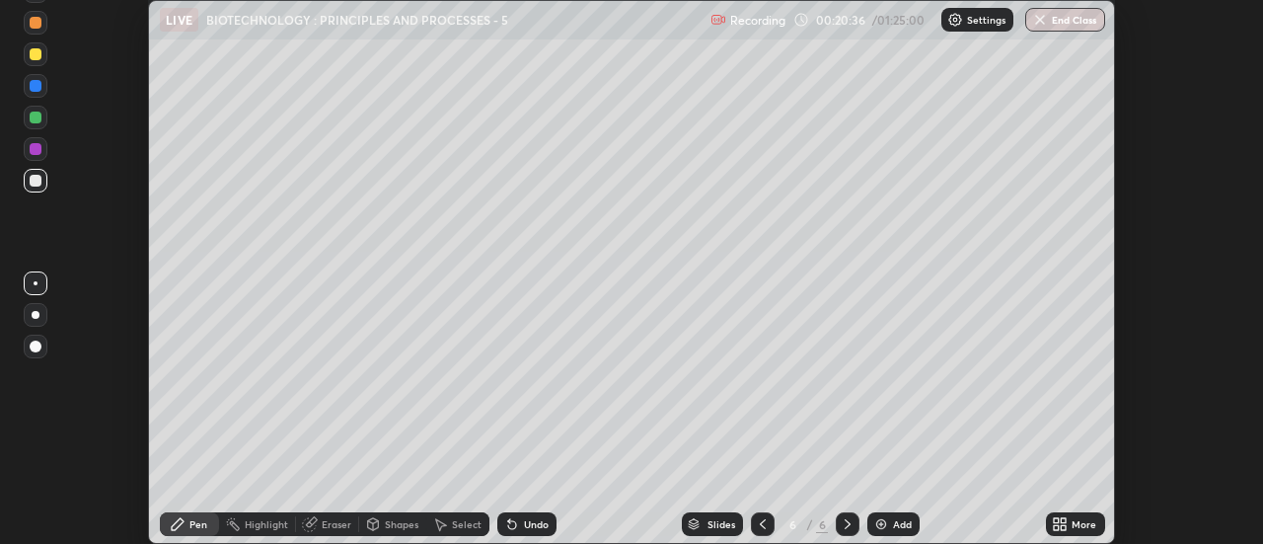
click at [1067, 526] on icon at bounding box center [1064, 527] width 5 height 5
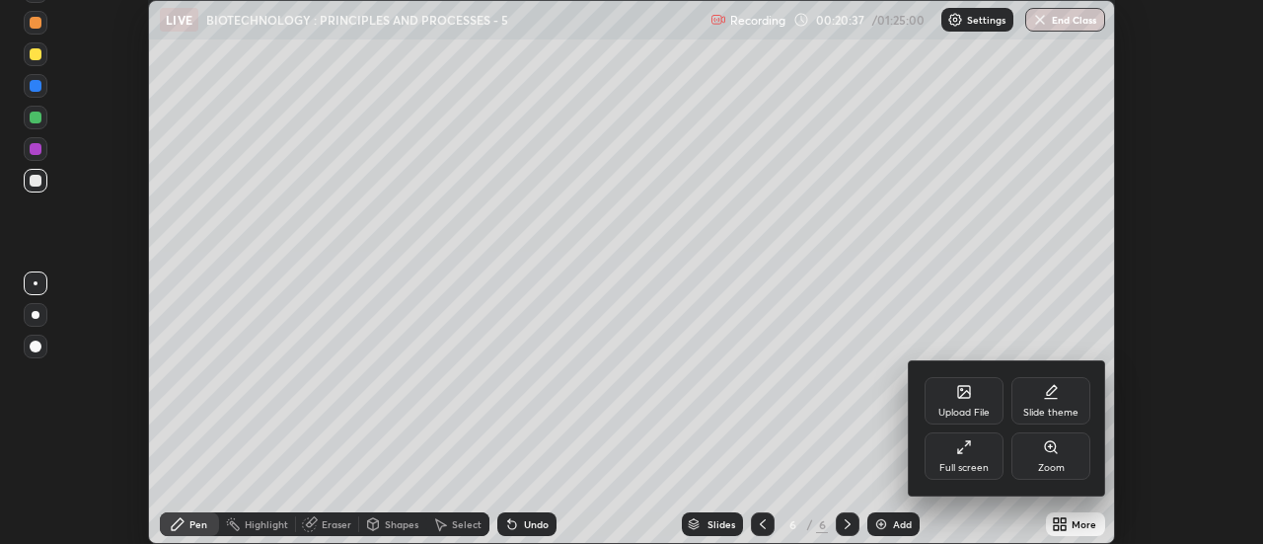
click at [982, 460] on div "Full screen" at bounding box center [964, 455] width 79 height 47
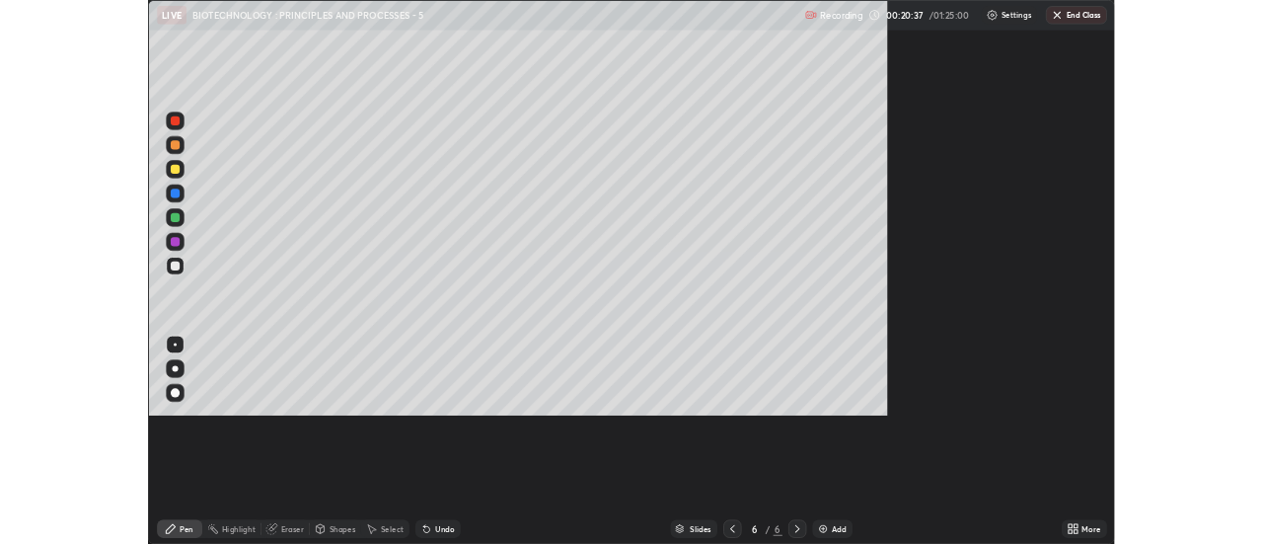
scroll to position [711, 1263]
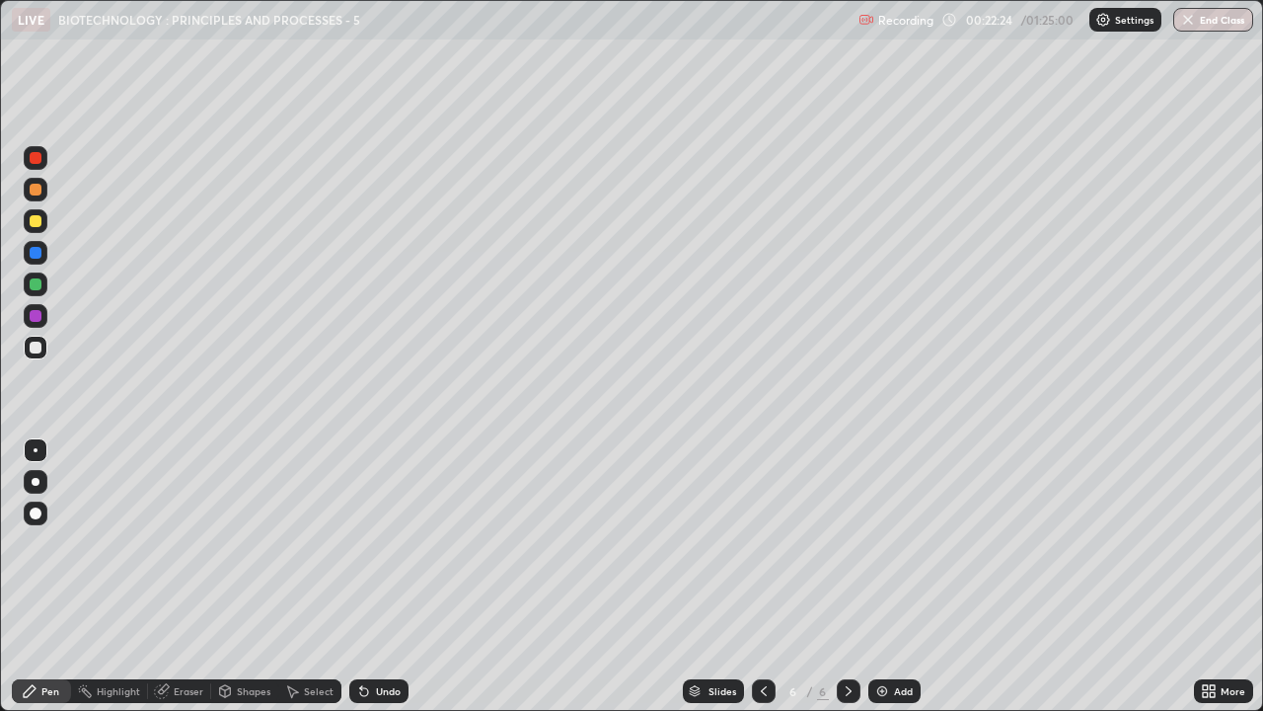
click at [190, 543] on div "Eraser" at bounding box center [189, 691] width 30 height 10
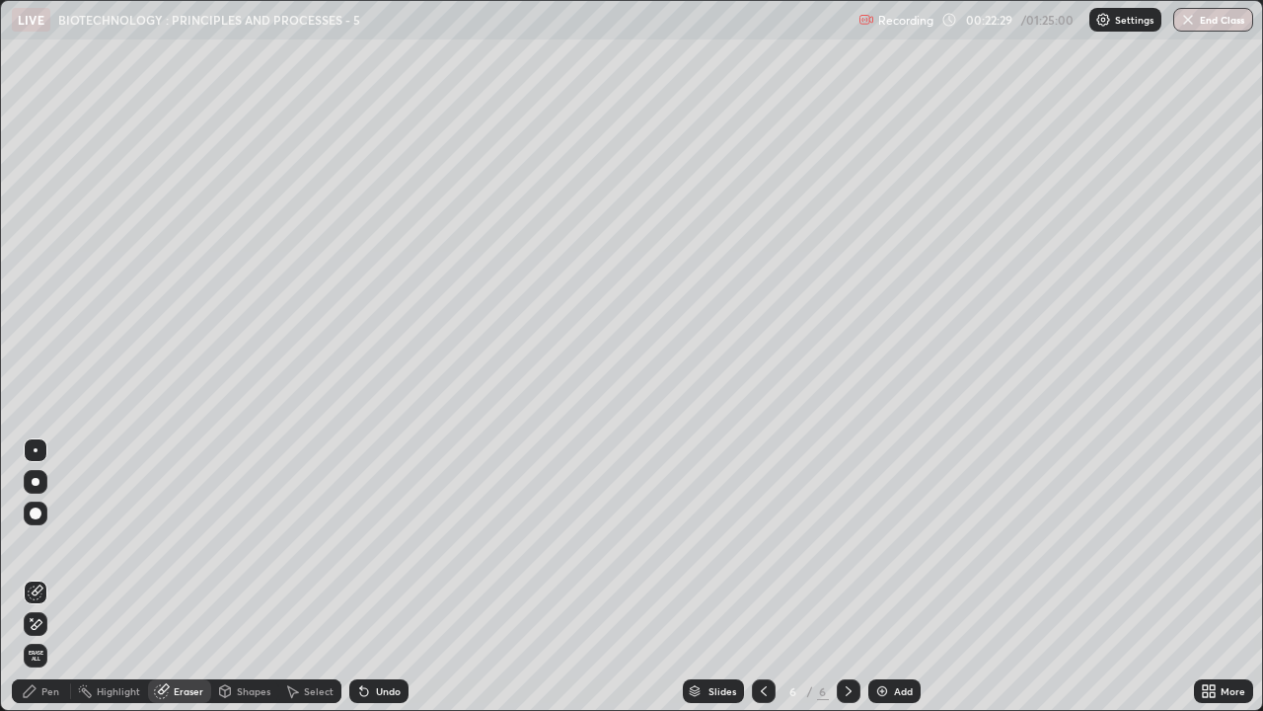
click at [53, 543] on div "Pen" at bounding box center [50, 691] width 18 height 10
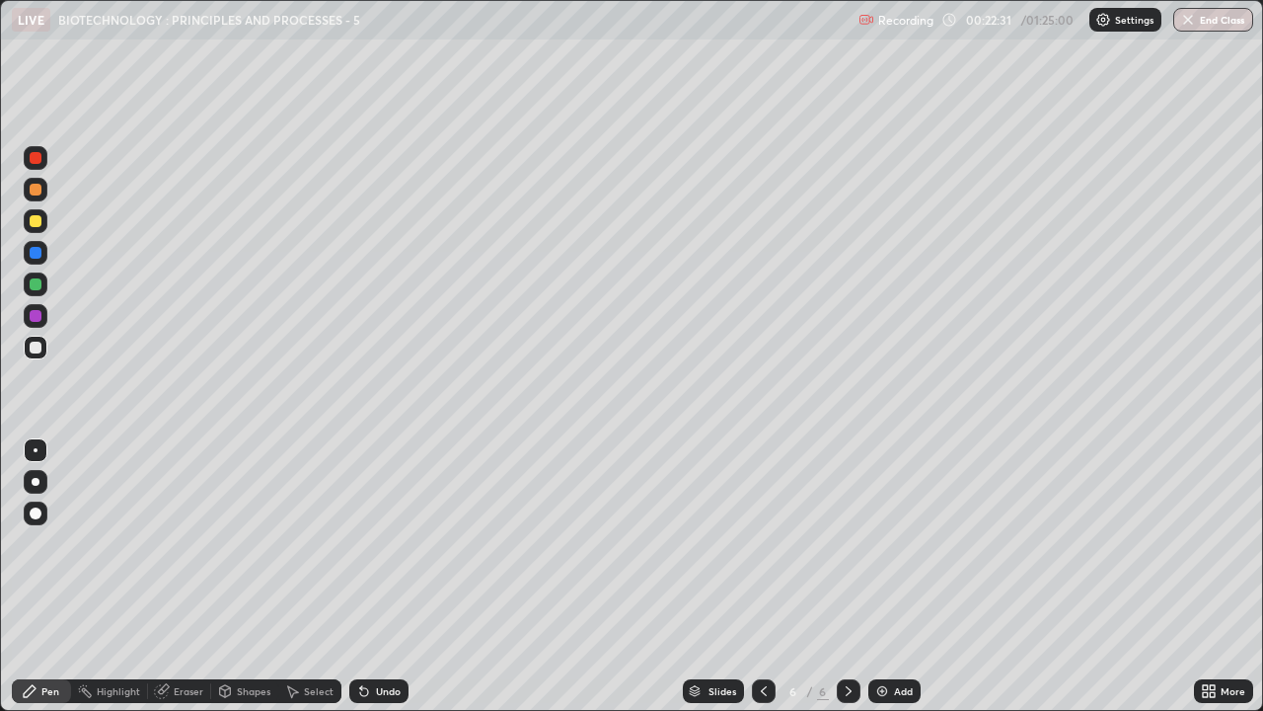
click at [37, 222] on div at bounding box center [36, 221] width 12 height 12
click at [885, 543] on img at bounding box center [883, 691] width 16 height 16
click at [388, 543] on div "Undo" at bounding box center [388, 691] width 25 height 10
click at [367, 543] on icon at bounding box center [364, 691] width 16 height 16
click at [30, 344] on div at bounding box center [36, 348] width 12 height 12
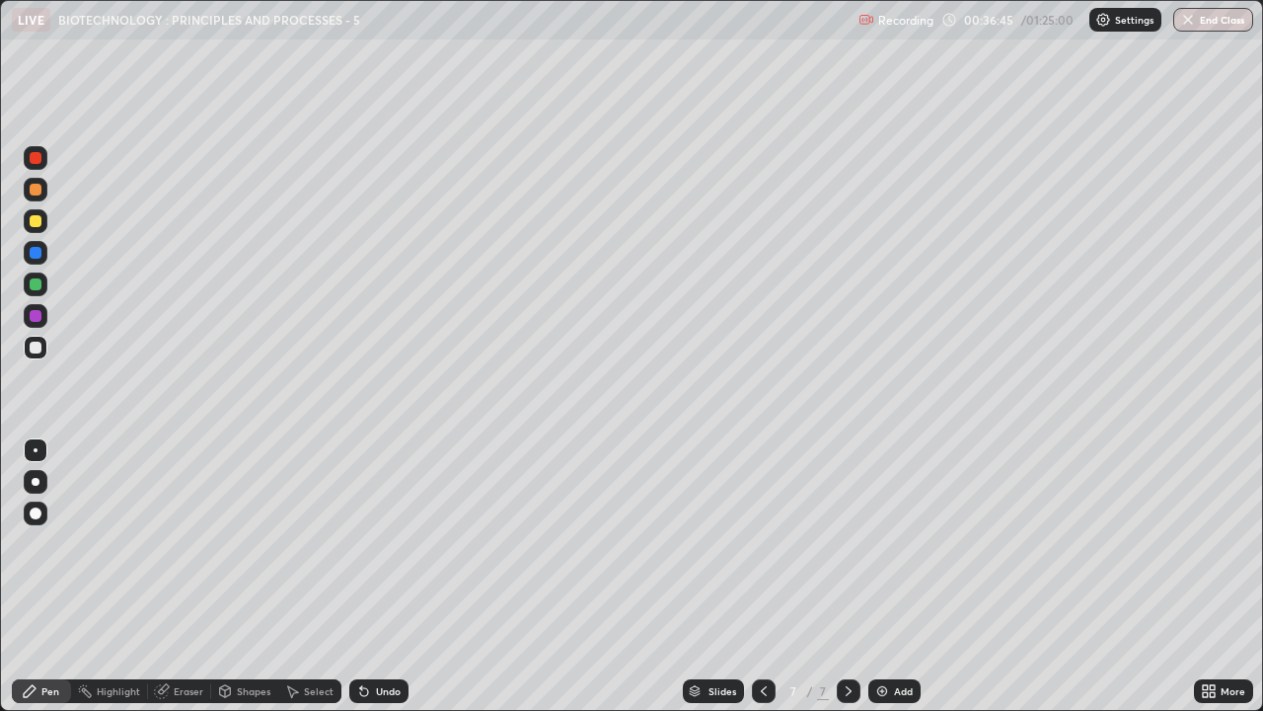
click at [883, 543] on img at bounding box center [883, 691] width 16 height 16
click at [38, 222] on div at bounding box center [36, 221] width 12 height 12
click at [167, 543] on icon at bounding box center [162, 691] width 16 height 16
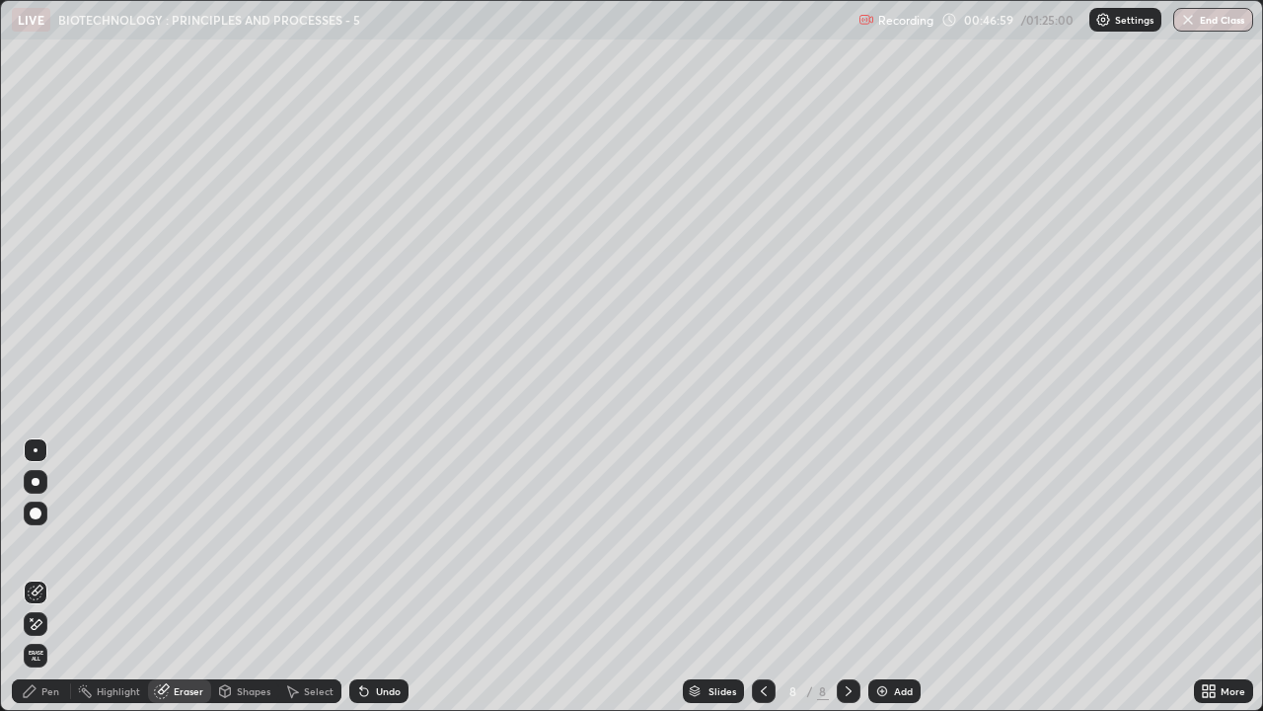
click at [31, 543] on icon at bounding box center [30, 691] width 16 height 16
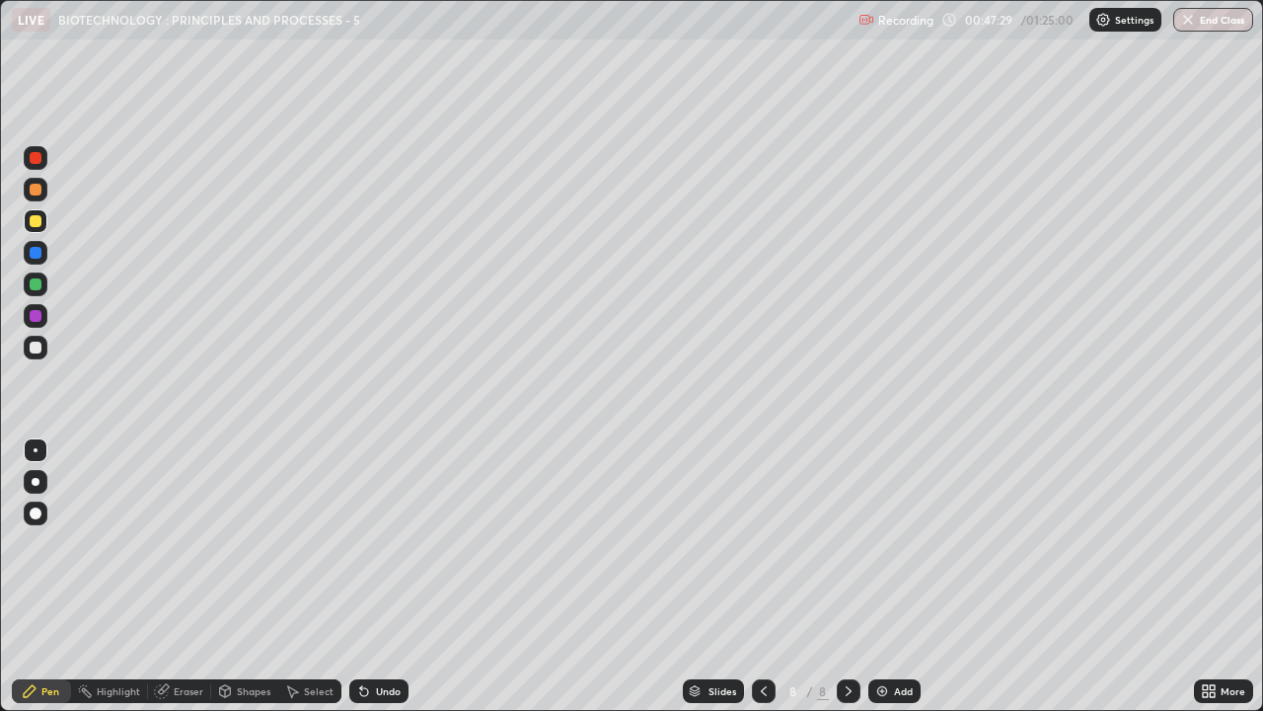
click at [180, 543] on div "Eraser" at bounding box center [189, 691] width 30 height 10
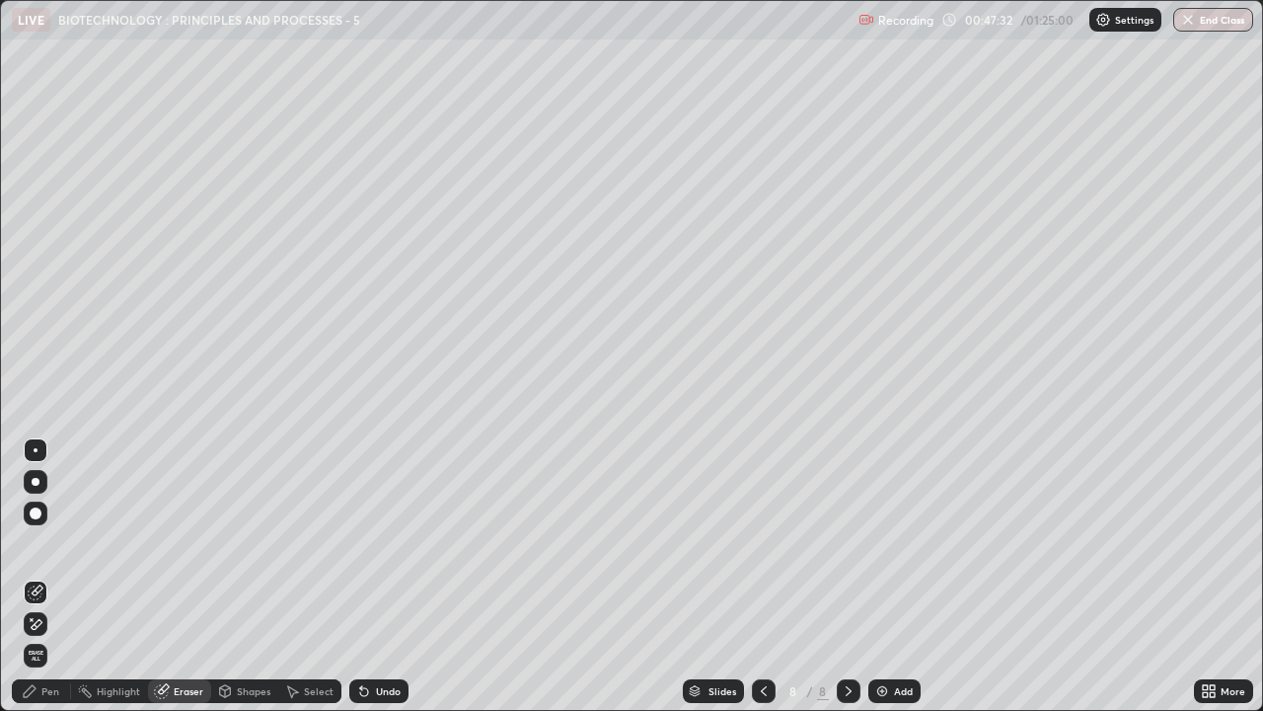
click at [48, 543] on div "Pen" at bounding box center [50, 691] width 18 height 10
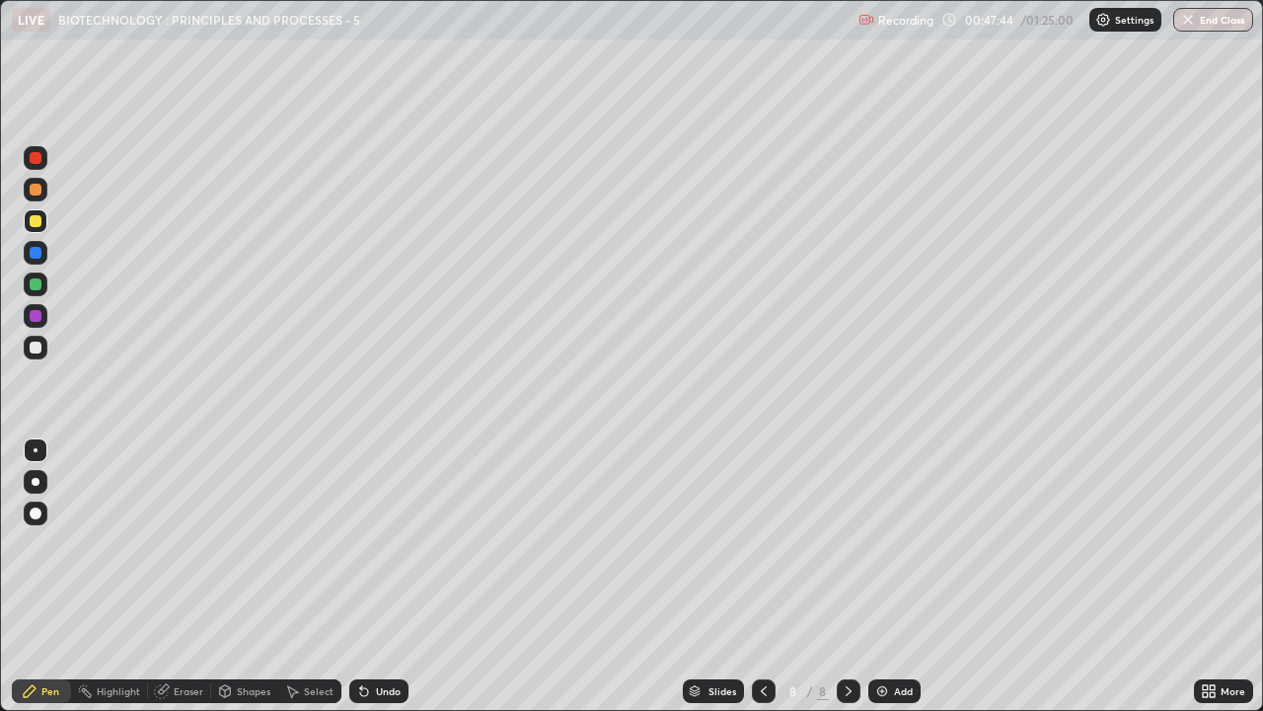
click at [879, 543] on img at bounding box center [883, 691] width 16 height 16
click at [383, 543] on div "Undo" at bounding box center [388, 691] width 25 height 10
click at [174, 543] on div "Eraser" at bounding box center [189, 691] width 30 height 10
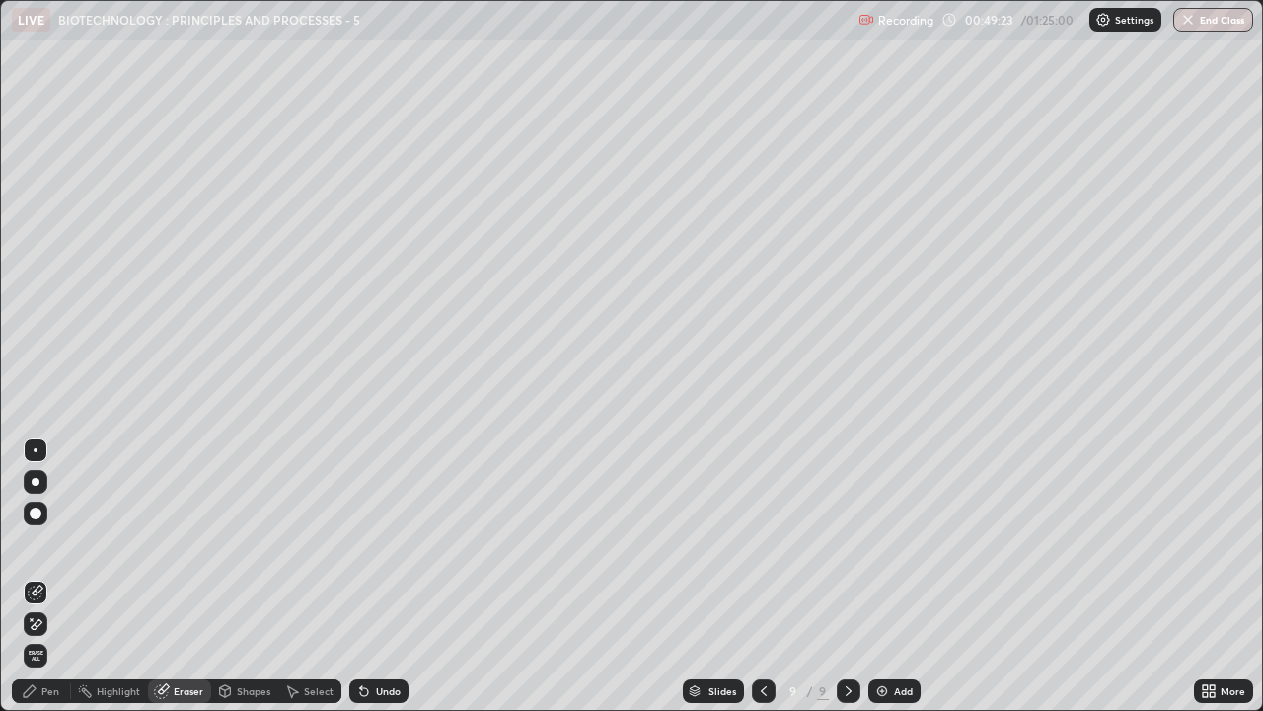
click at [51, 543] on div "Pen" at bounding box center [50, 691] width 18 height 10
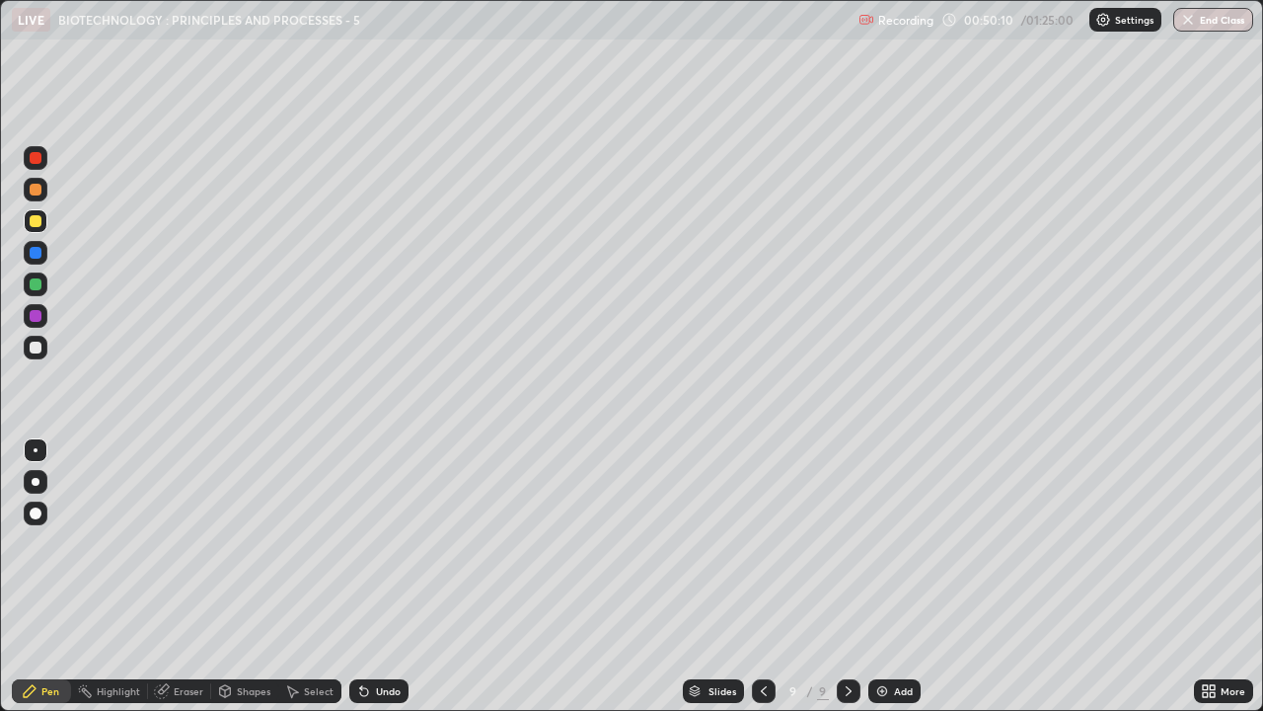
click at [1214, 543] on icon at bounding box center [1212, 694] width 5 height 5
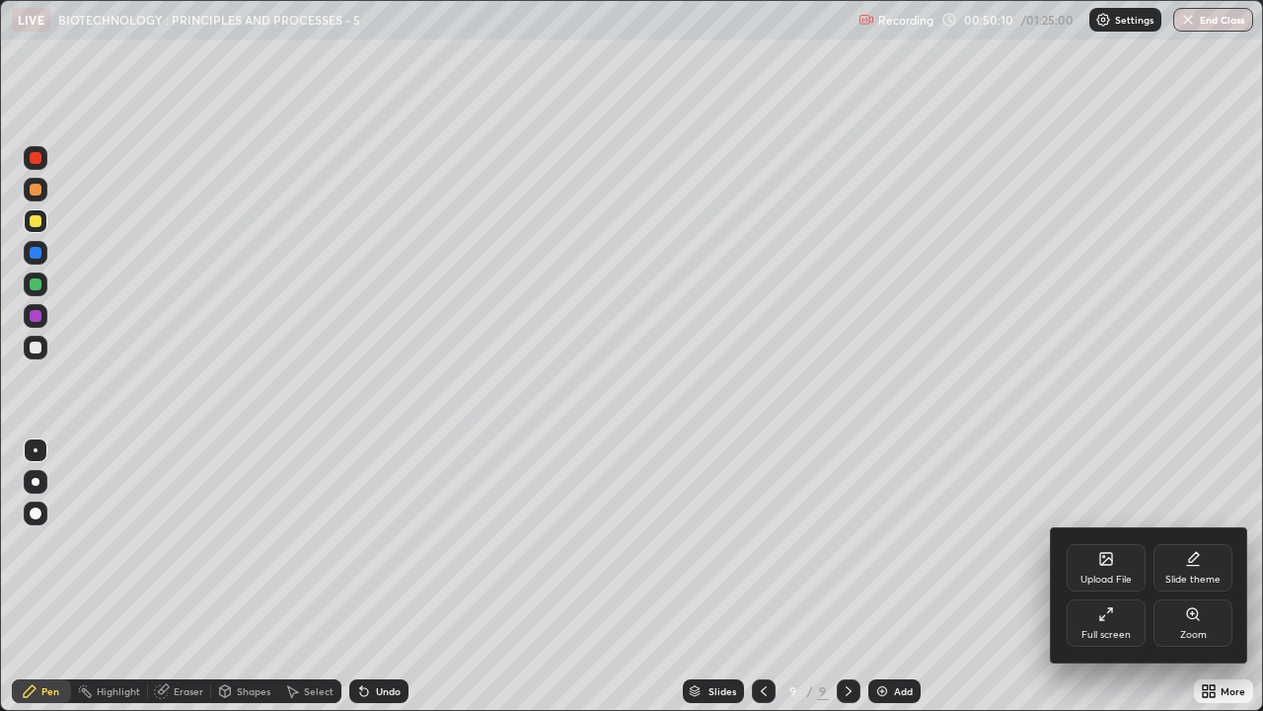
click at [1122, 543] on div "Full screen" at bounding box center [1106, 622] width 79 height 47
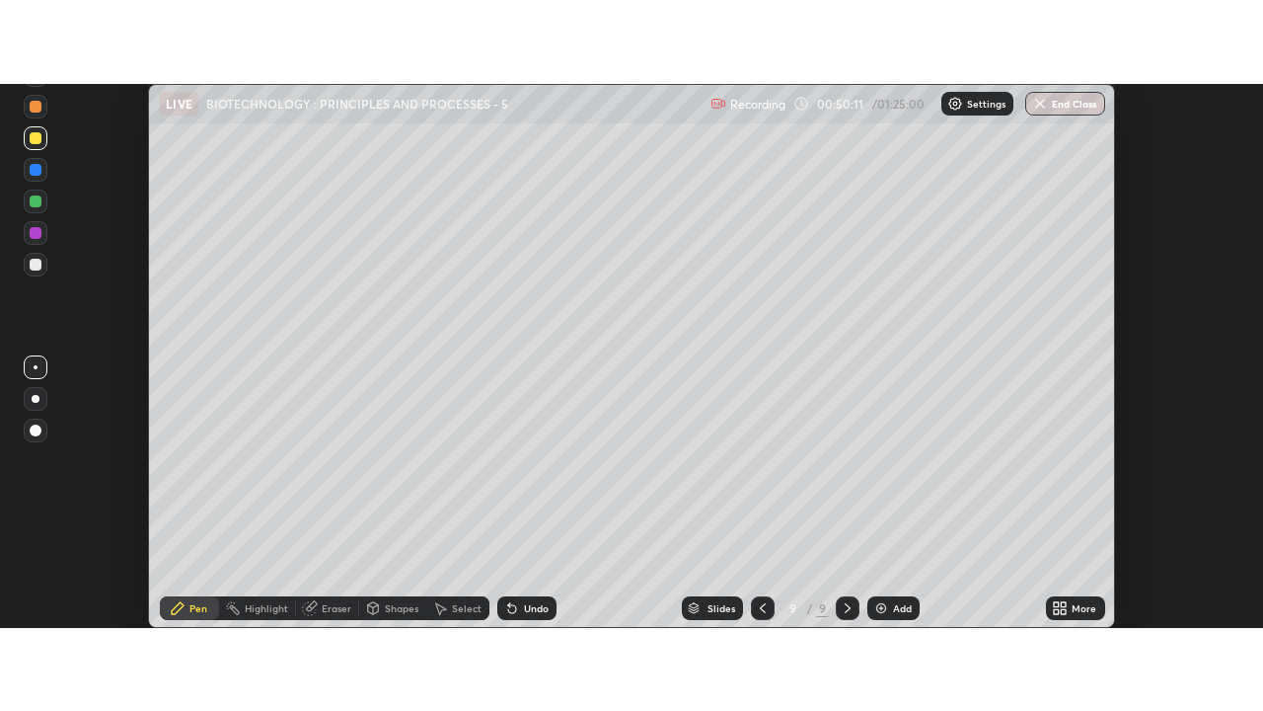
scroll to position [98165, 97446]
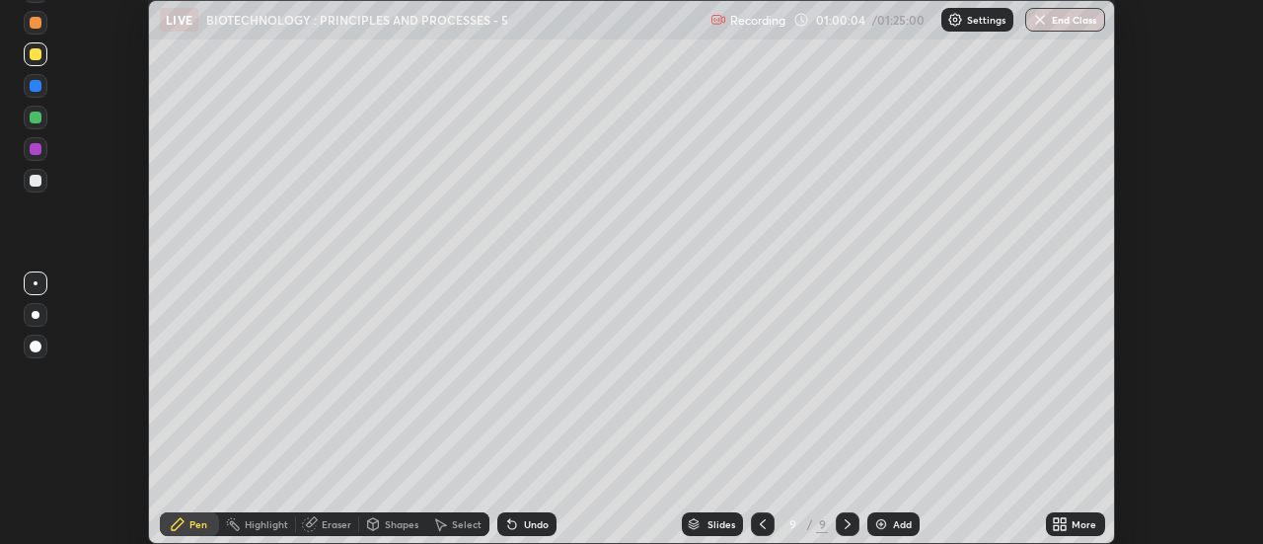
click at [1066, 523] on icon at bounding box center [1060, 524] width 16 height 16
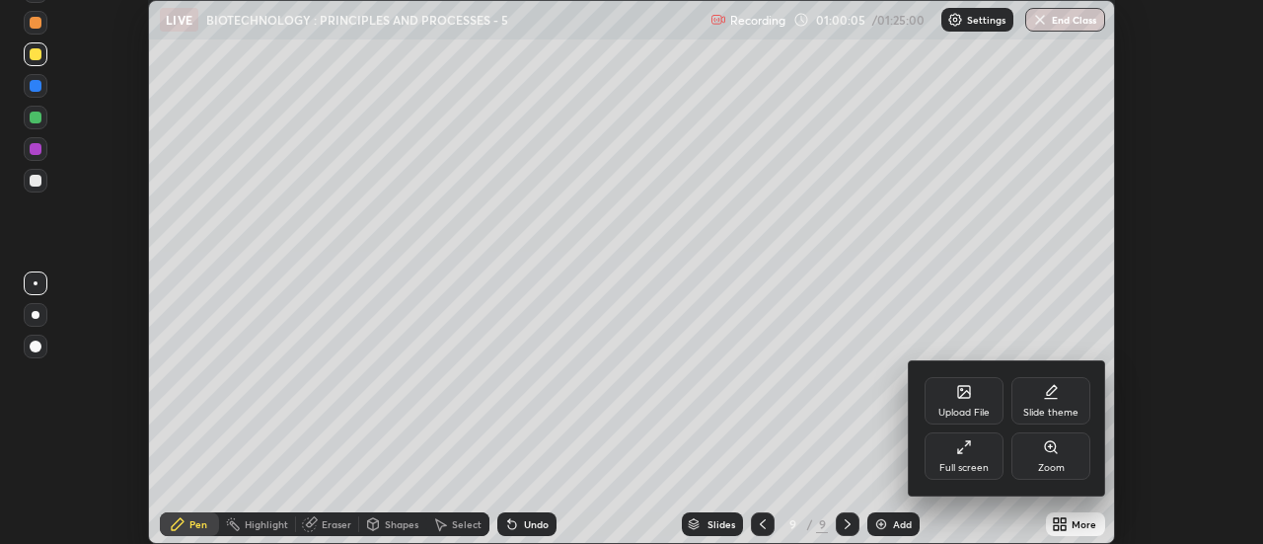
click at [973, 465] on div "Full screen" at bounding box center [964, 468] width 49 height 10
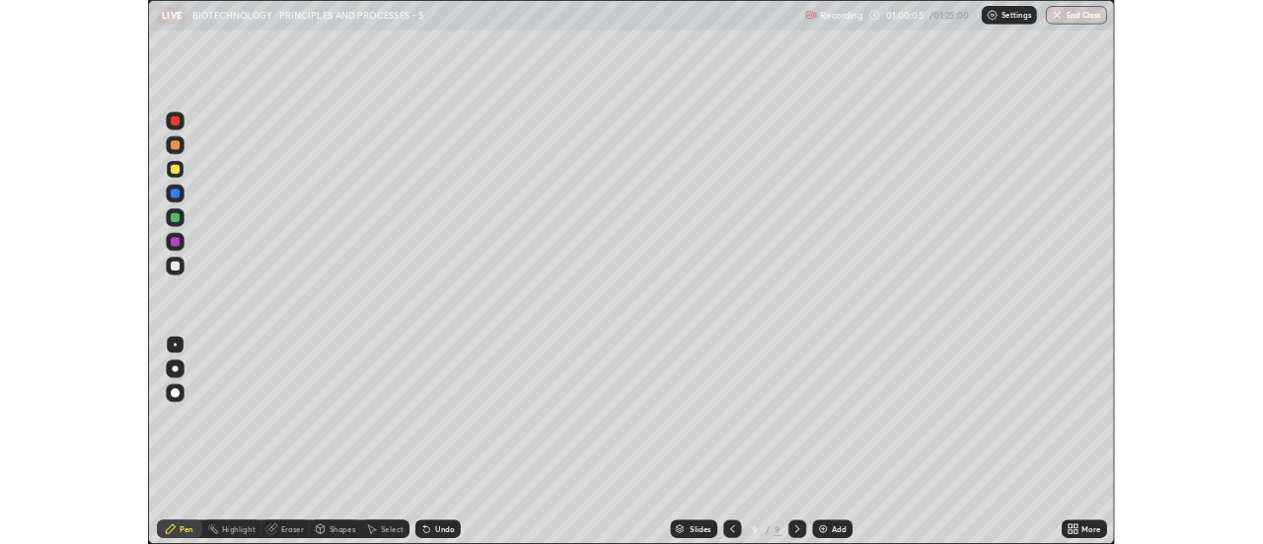
scroll to position [711, 1263]
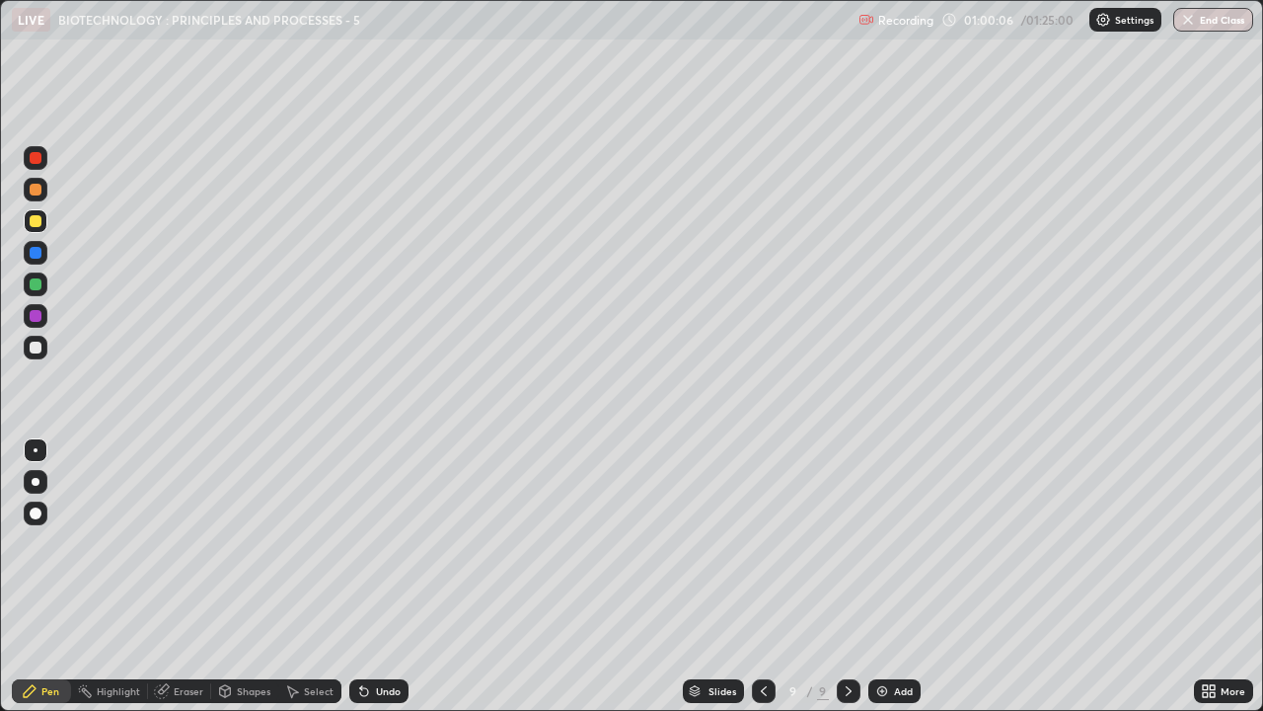
click at [885, 543] on img at bounding box center [883, 691] width 16 height 16
click at [1205, 543] on icon at bounding box center [1205, 687] width 5 height 5
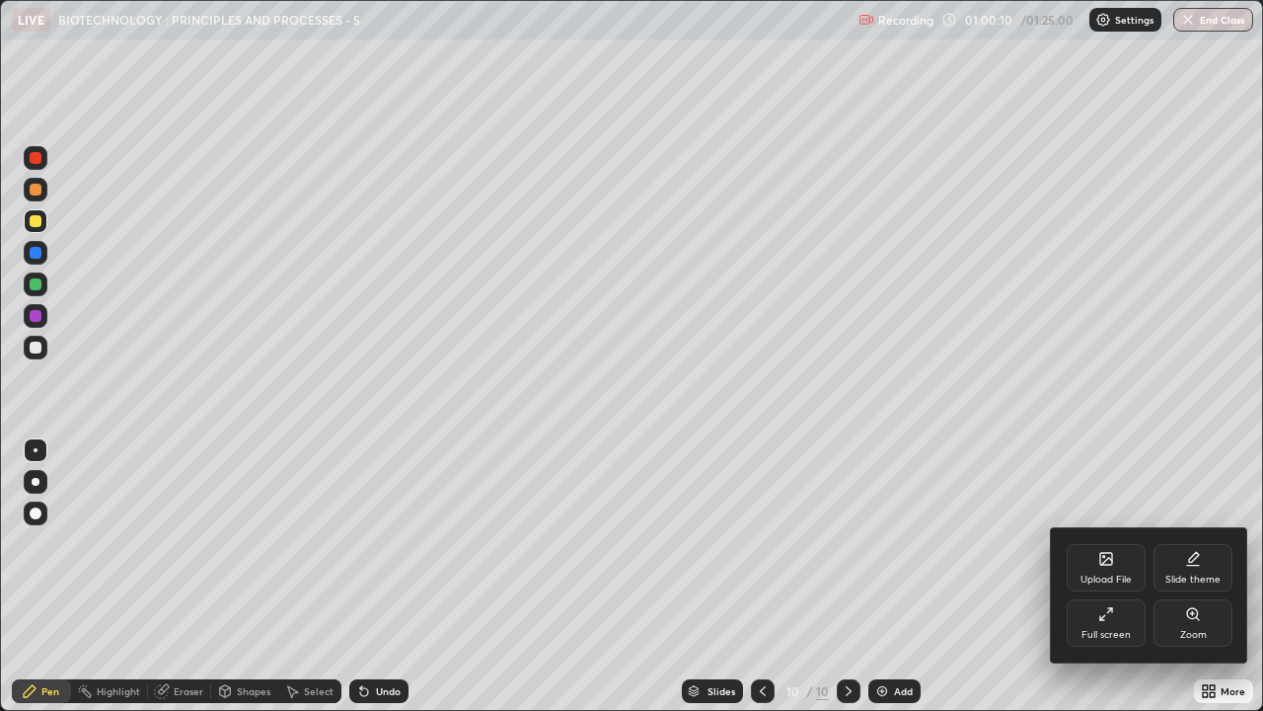
click at [1108, 543] on div "Full screen" at bounding box center [1106, 635] width 49 height 10
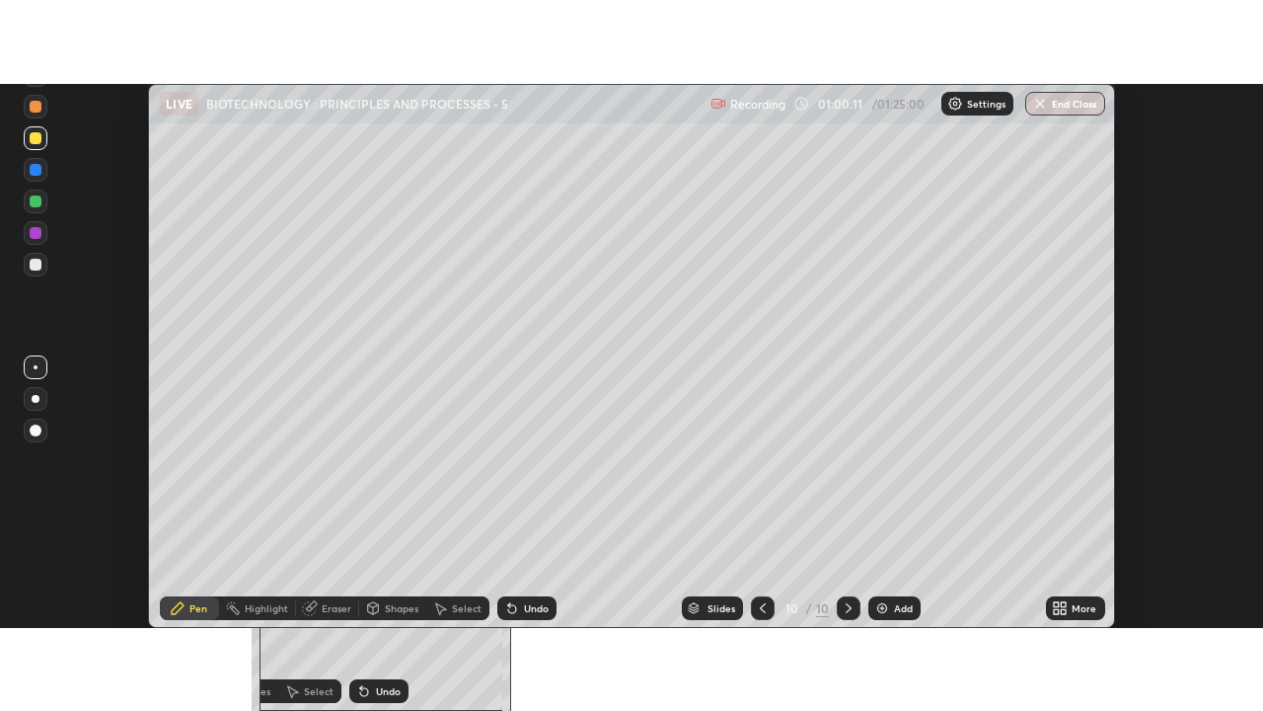
scroll to position [98165, 97446]
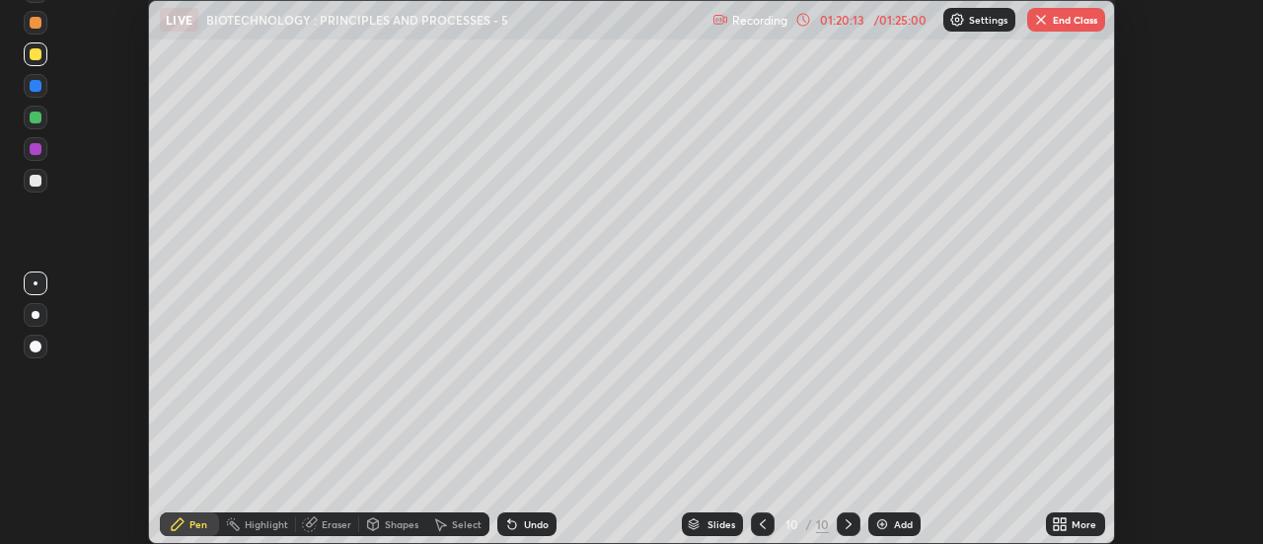
click at [1062, 528] on icon at bounding box center [1064, 527] width 5 height 5
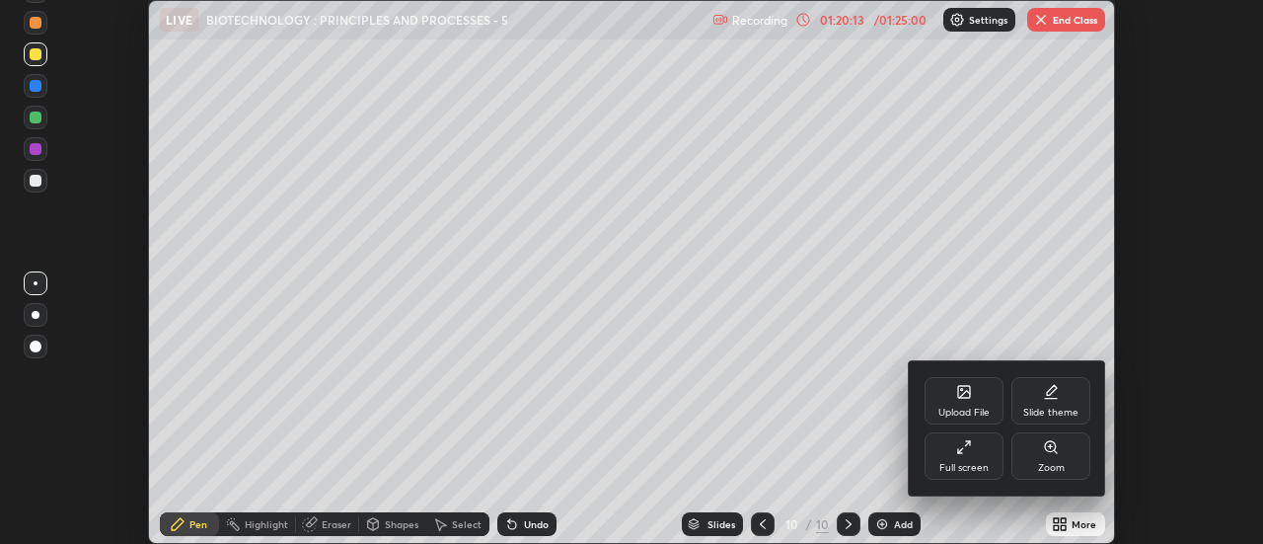
click at [972, 465] on div "Full screen" at bounding box center [964, 468] width 49 height 10
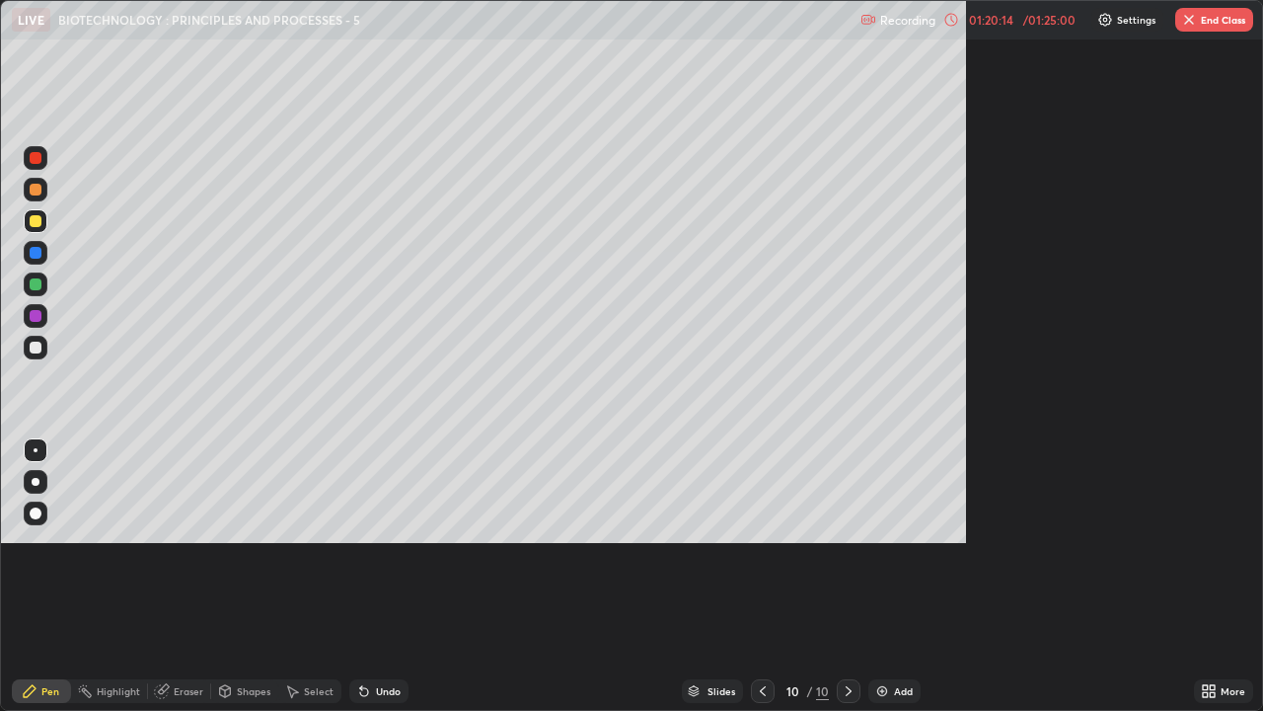
scroll to position [711, 1263]
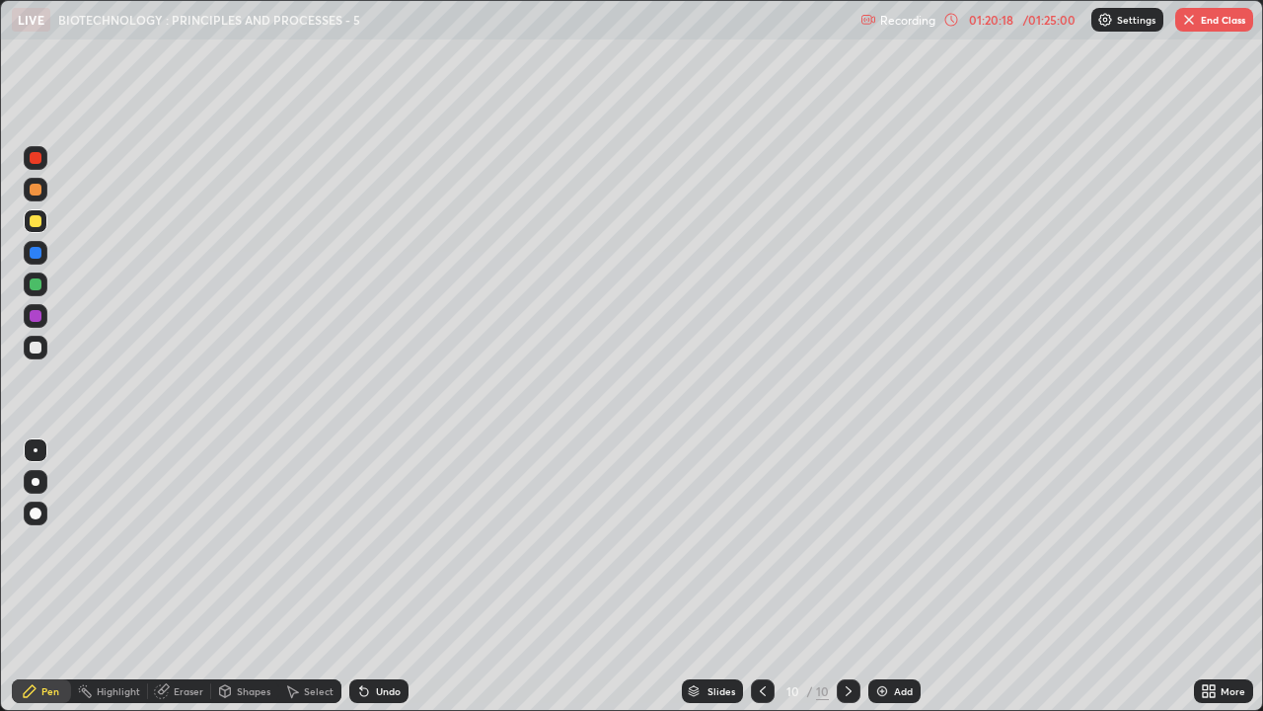
click at [46, 351] on div at bounding box center [36, 348] width 24 height 24
click at [1232, 25] on button "End Class" at bounding box center [1215, 20] width 78 height 24
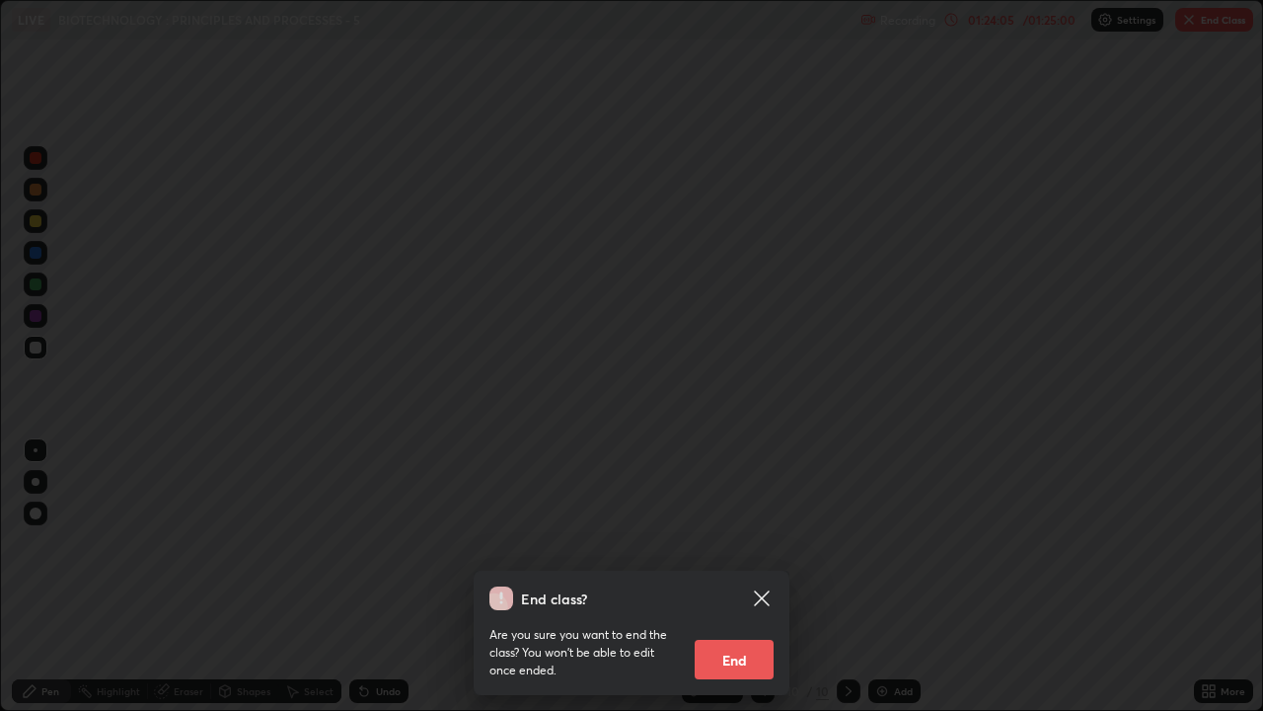
click at [744, 543] on button "End" at bounding box center [734, 659] width 79 height 39
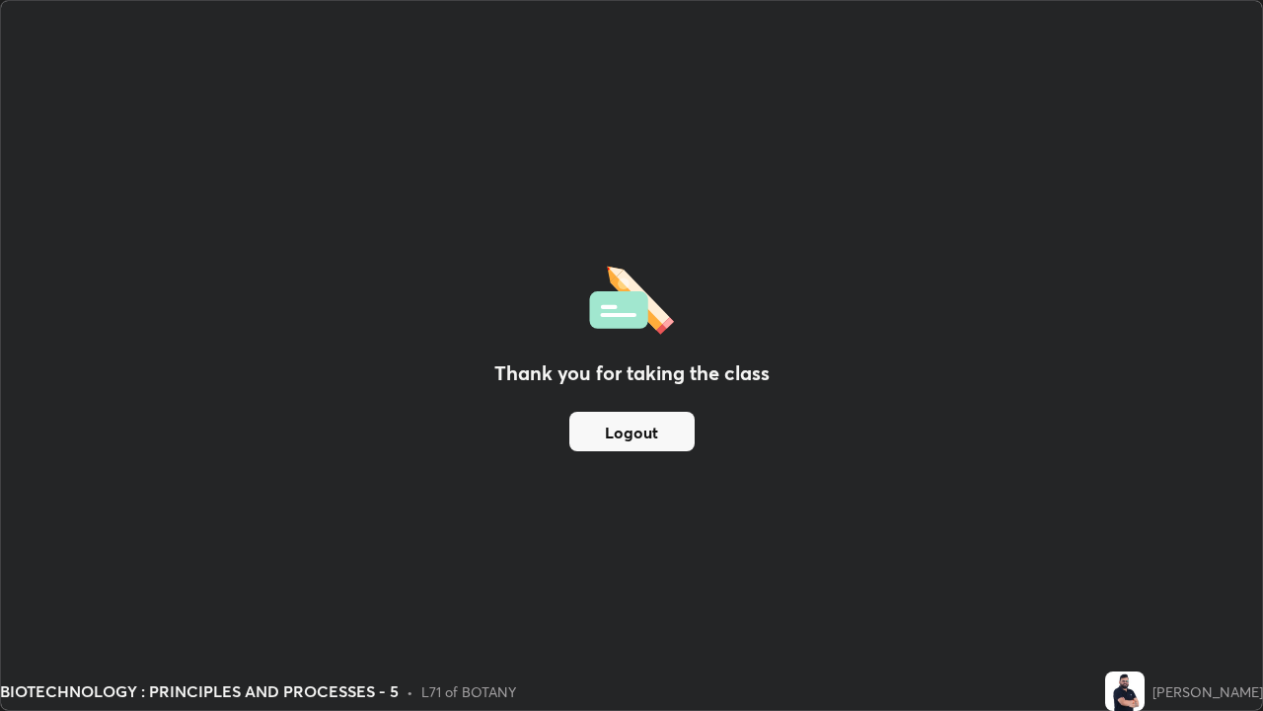
click at [674, 428] on button "Logout" at bounding box center [632, 431] width 125 height 39
click at [678, 433] on button "Logout" at bounding box center [632, 431] width 125 height 39
